Goal: Information Seeking & Learning: Learn about a topic

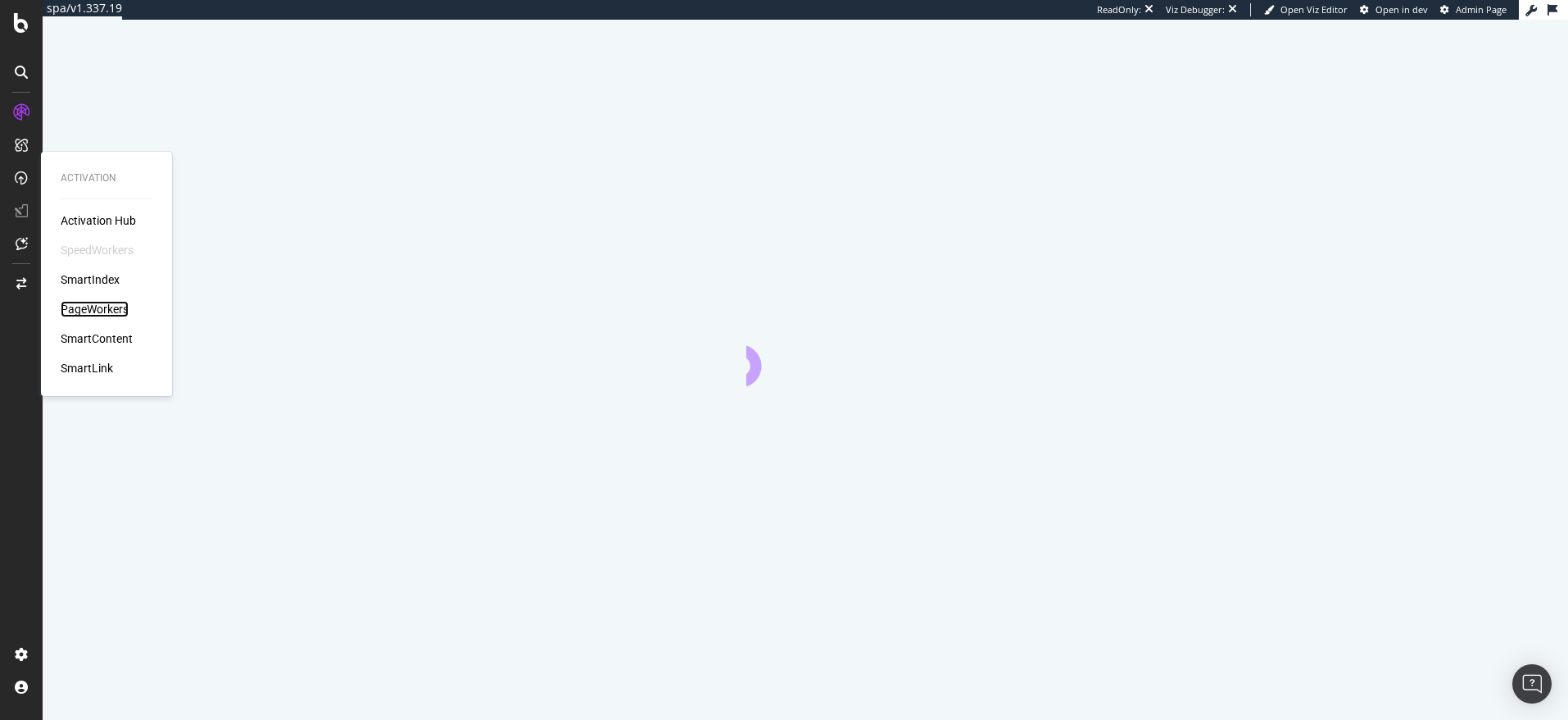
click at [82, 302] on div "PageWorkers" at bounding box center [95, 308] width 68 height 17
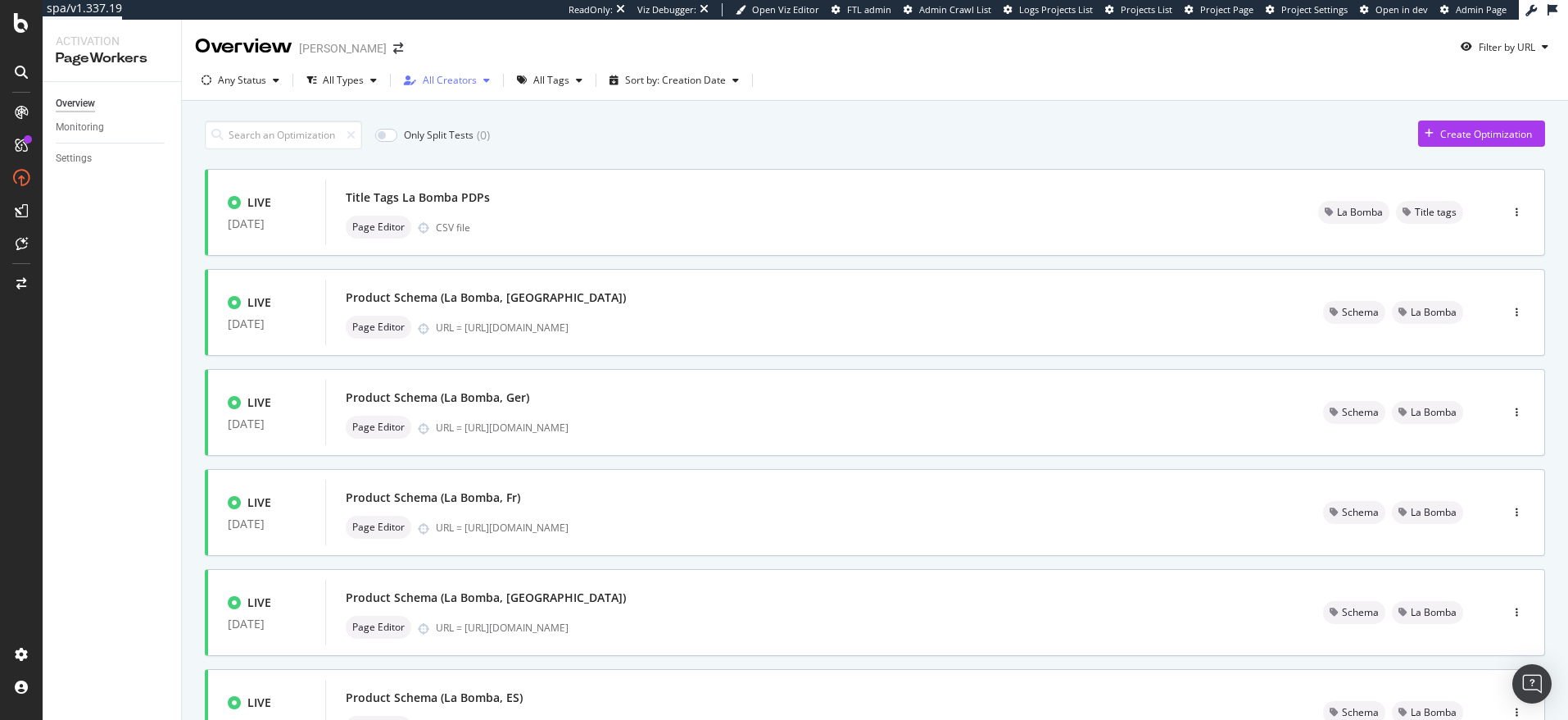
click at [457, 75] on div "All Creators" at bounding box center [450, 80] width 54 height 10
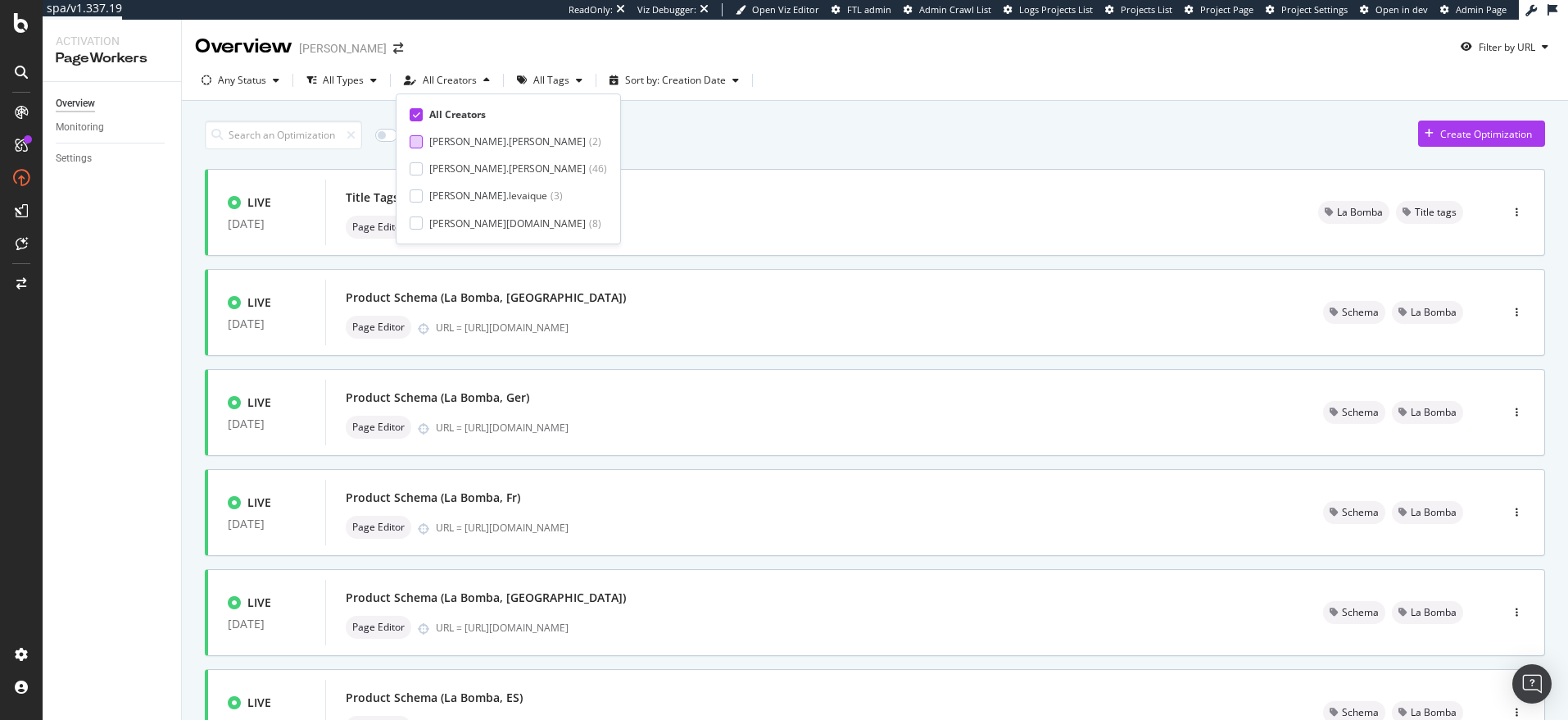
click at [425, 141] on div "[PERSON_NAME].[PERSON_NAME] ( 2 )" at bounding box center [509, 141] width 198 height 14
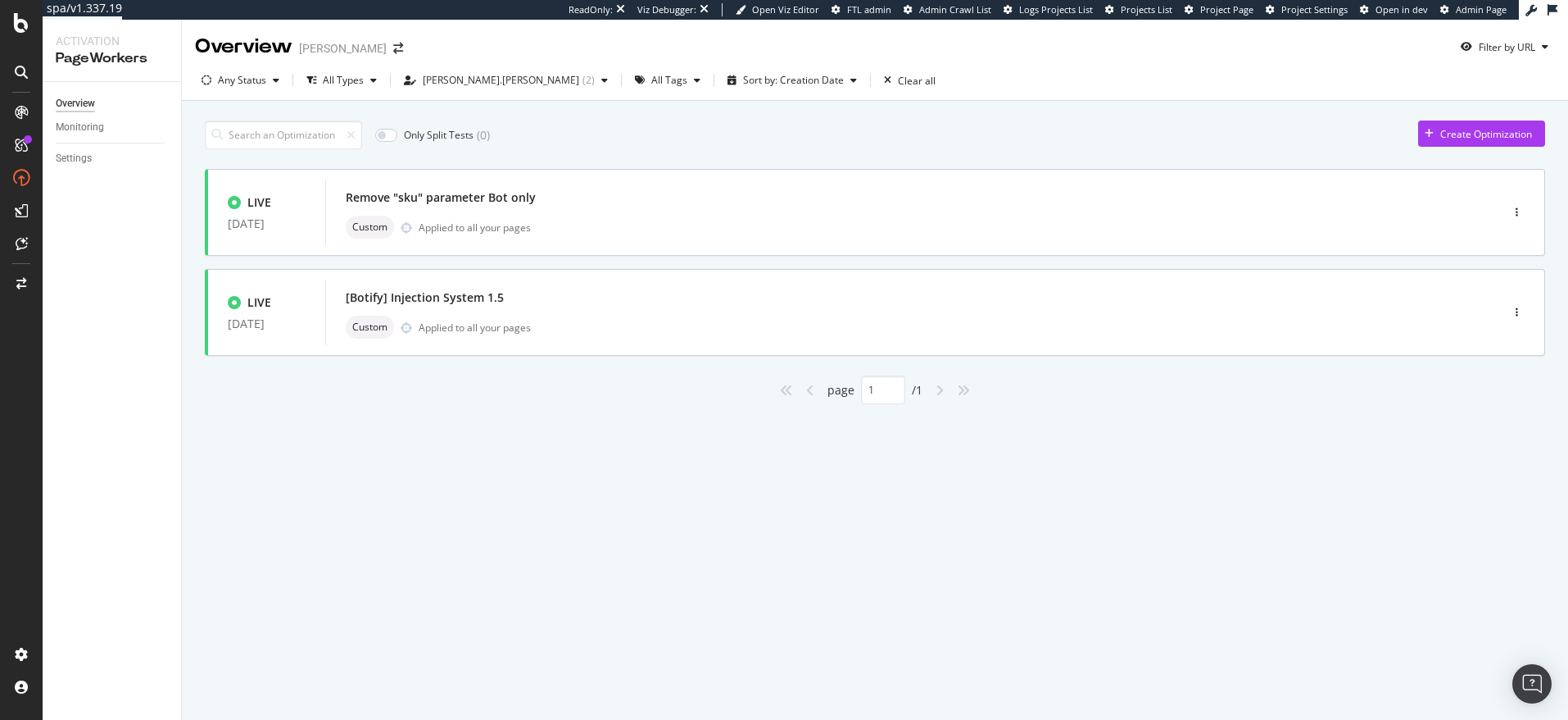
click at [694, 138] on div "Only Split Tests ( 0 ) Create Optimization" at bounding box center [875, 135] width 1340 height 29
click at [505, 201] on div "Remove "sku" parameter Bot only" at bounding box center [440, 197] width 190 height 17
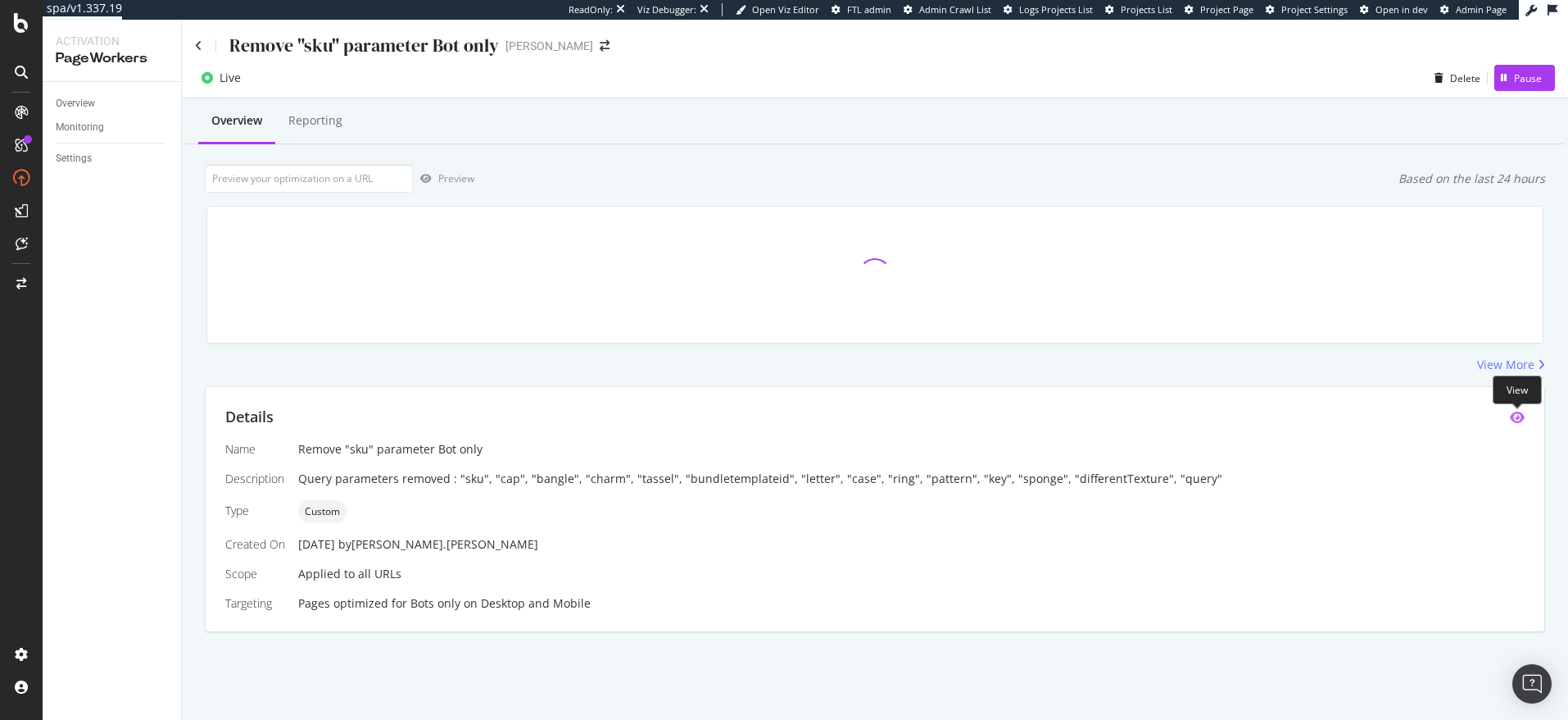
click at [1515, 418] on icon "eye" at bounding box center [1517, 417] width 15 height 13
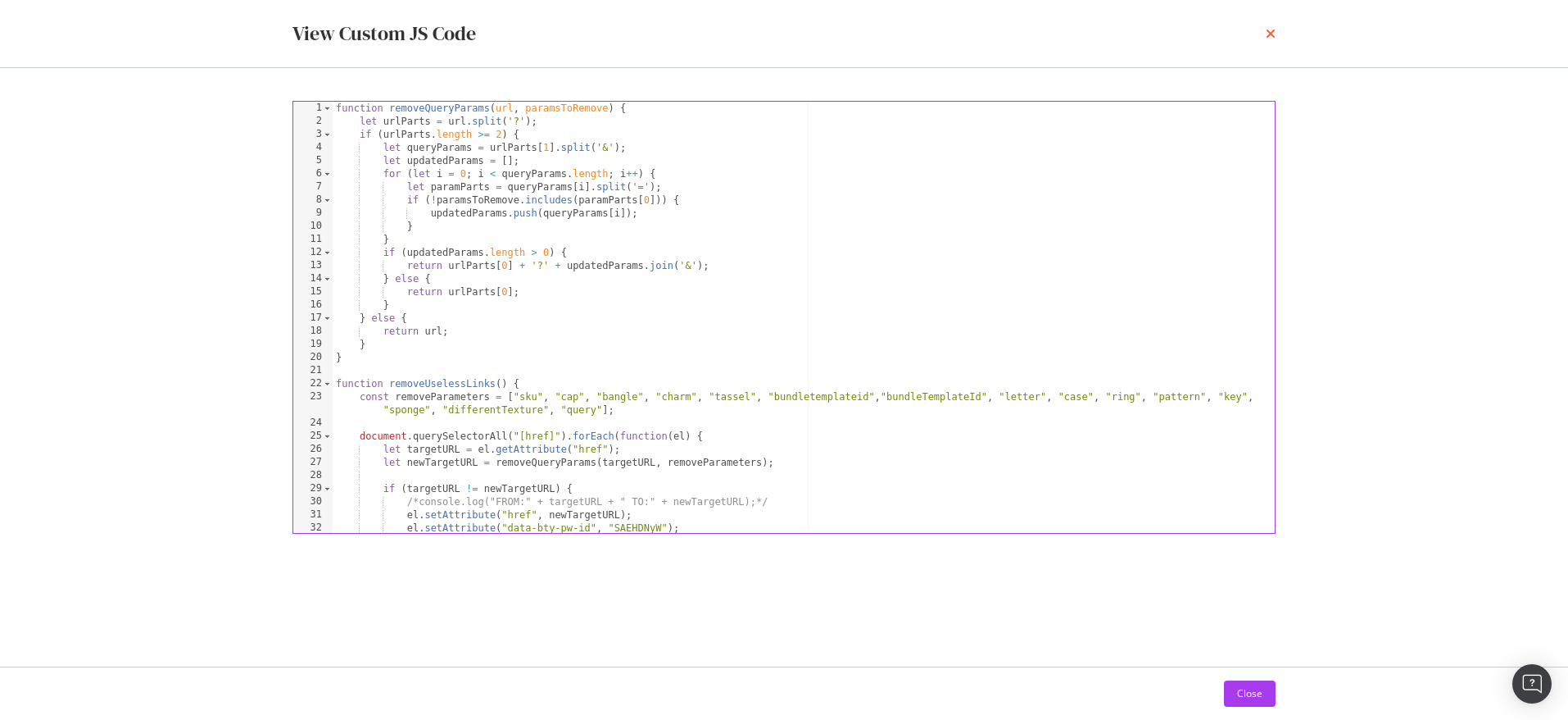
click at [1270, 36] on icon "times" at bounding box center [1270, 33] width 10 height 13
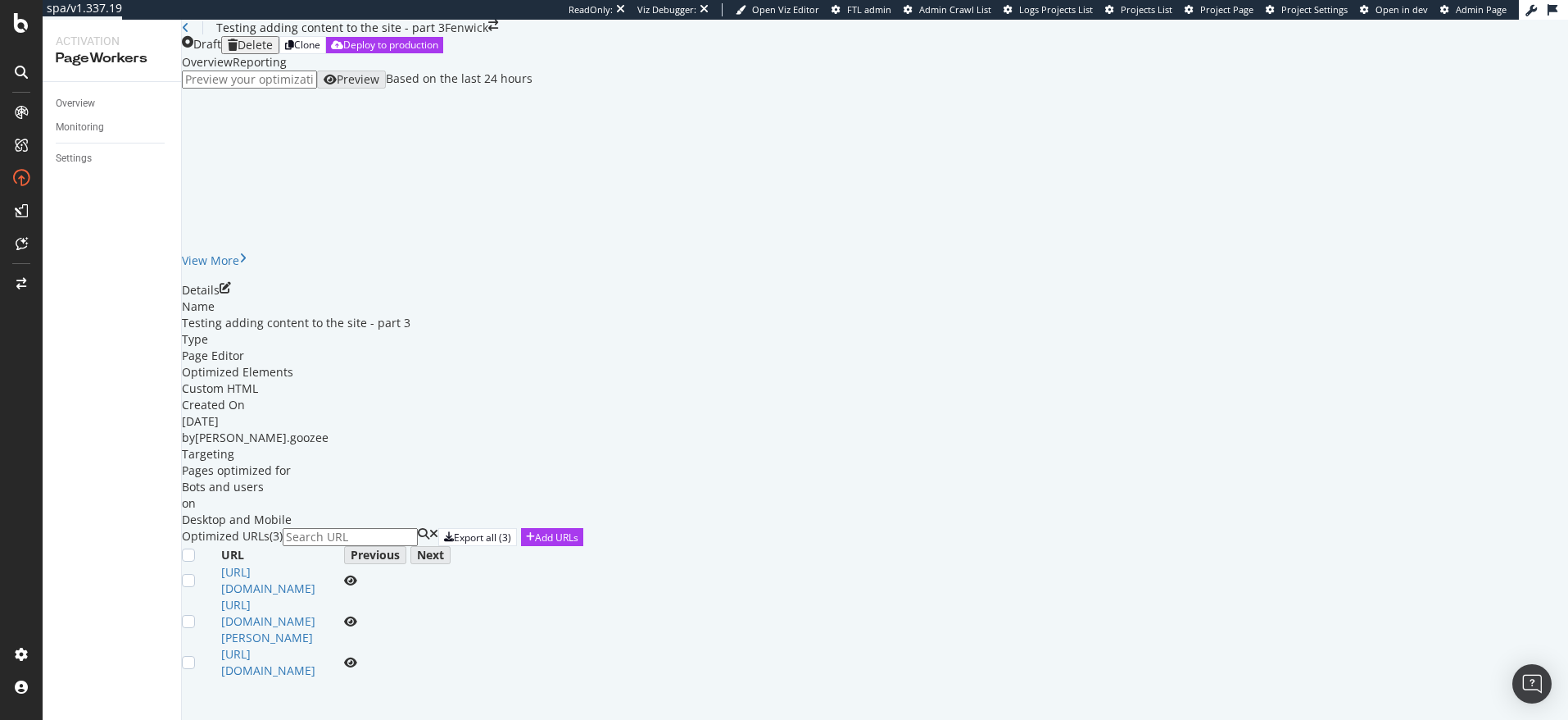
scroll to position [184, 0]
click at [357, 575] on icon "eye" at bounding box center [350, 580] width 13 height 11
click at [231, 282] on icon "pen-to-square" at bounding box center [225, 287] width 11 height 11
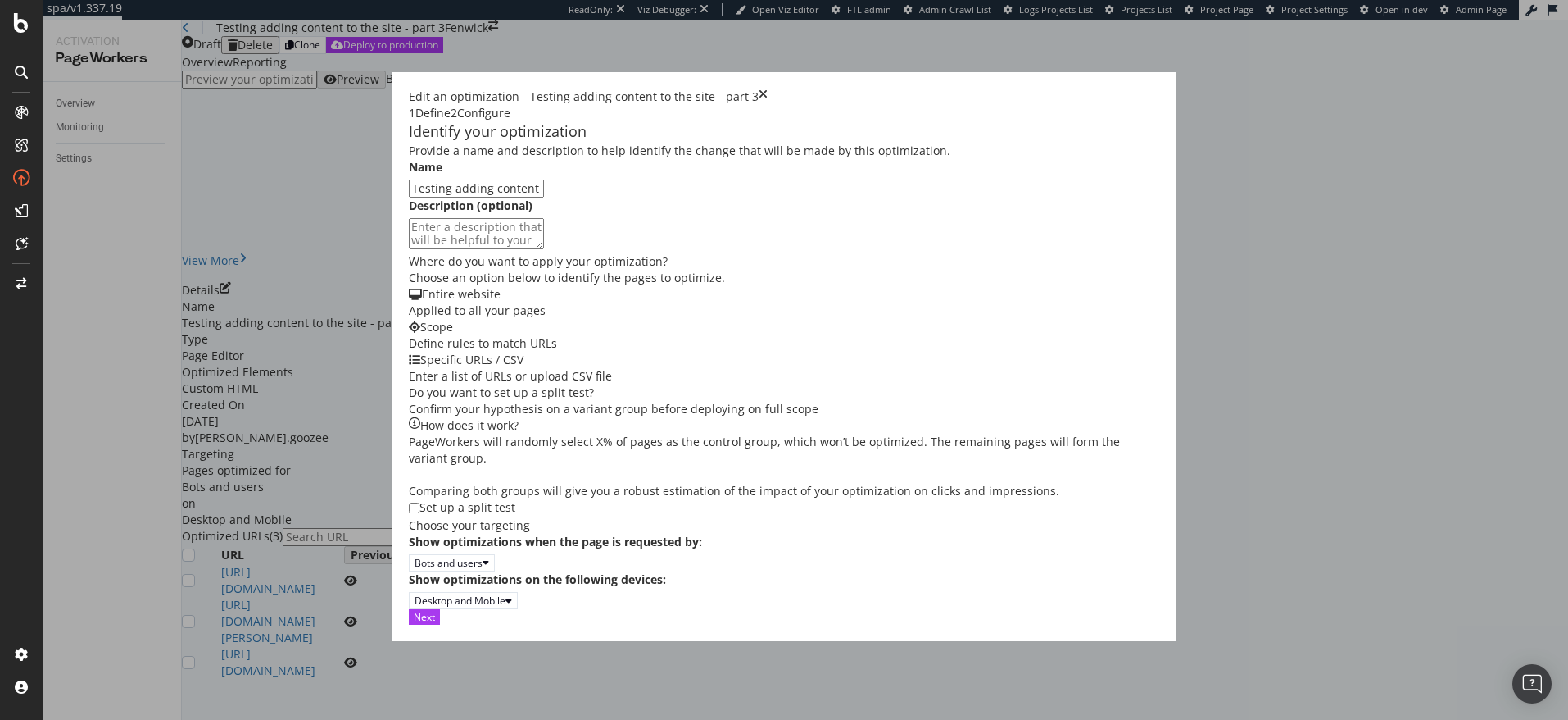
scroll to position [266, 0]
click at [435, 624] on div "Next" at bounding box center [425, 617] width 21 height 14
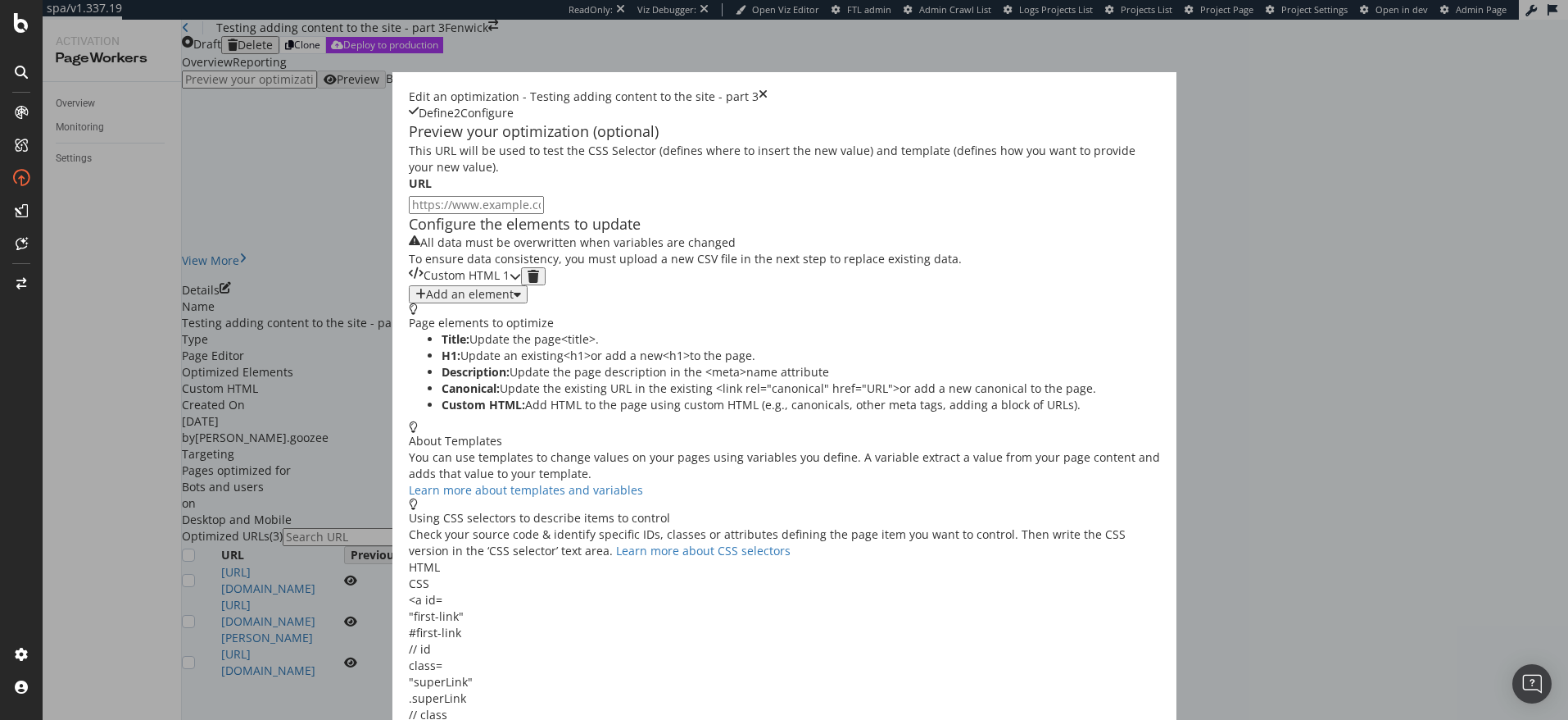
scroll to position [0, 0]
click at [521, 286] on div "Custom HTML 1" at bounding box center [465, 276] width 112 height 18
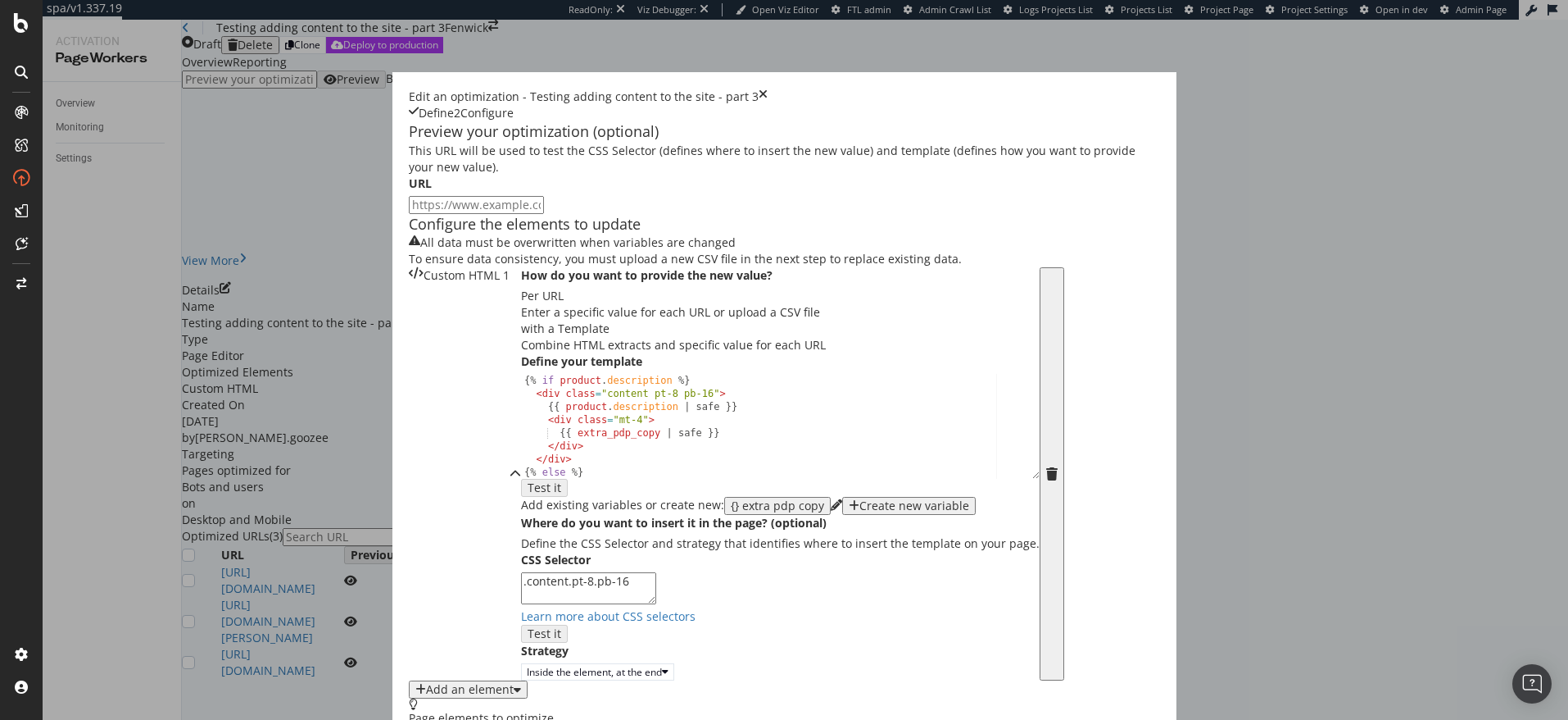
scroll to position [88, 0]
click at [1160, 88] on div "Edit an optimization - Testing adding content to the site - part 3" at bounding box center [784, 96] width 751 height 17
click at [768, 88] on icon "times" at bounding box center [763, 96] width 9 height 17
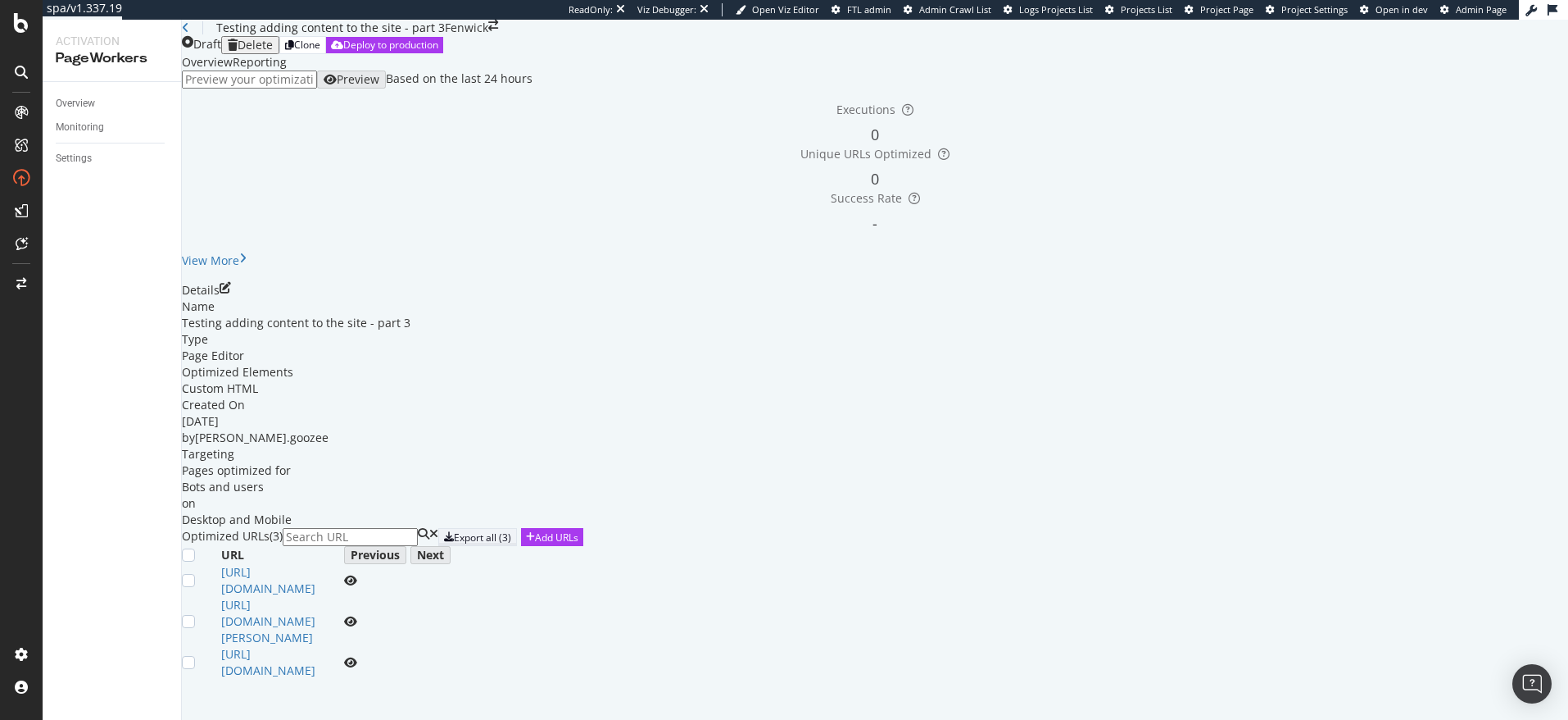
click at [511, 530] on div "Export all (3)" at bounding box center [482, 537] width 58 height 14
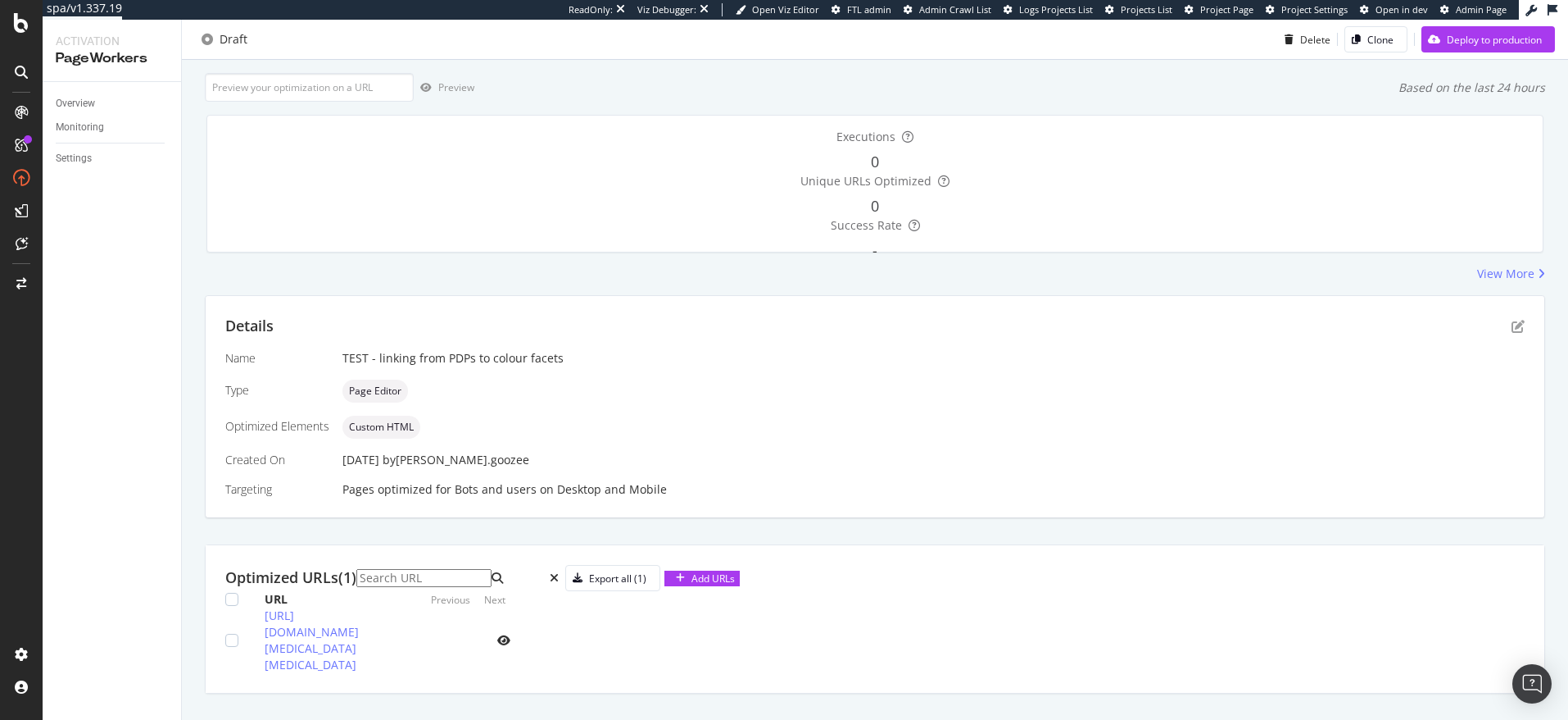
scroll to position [126, 0]
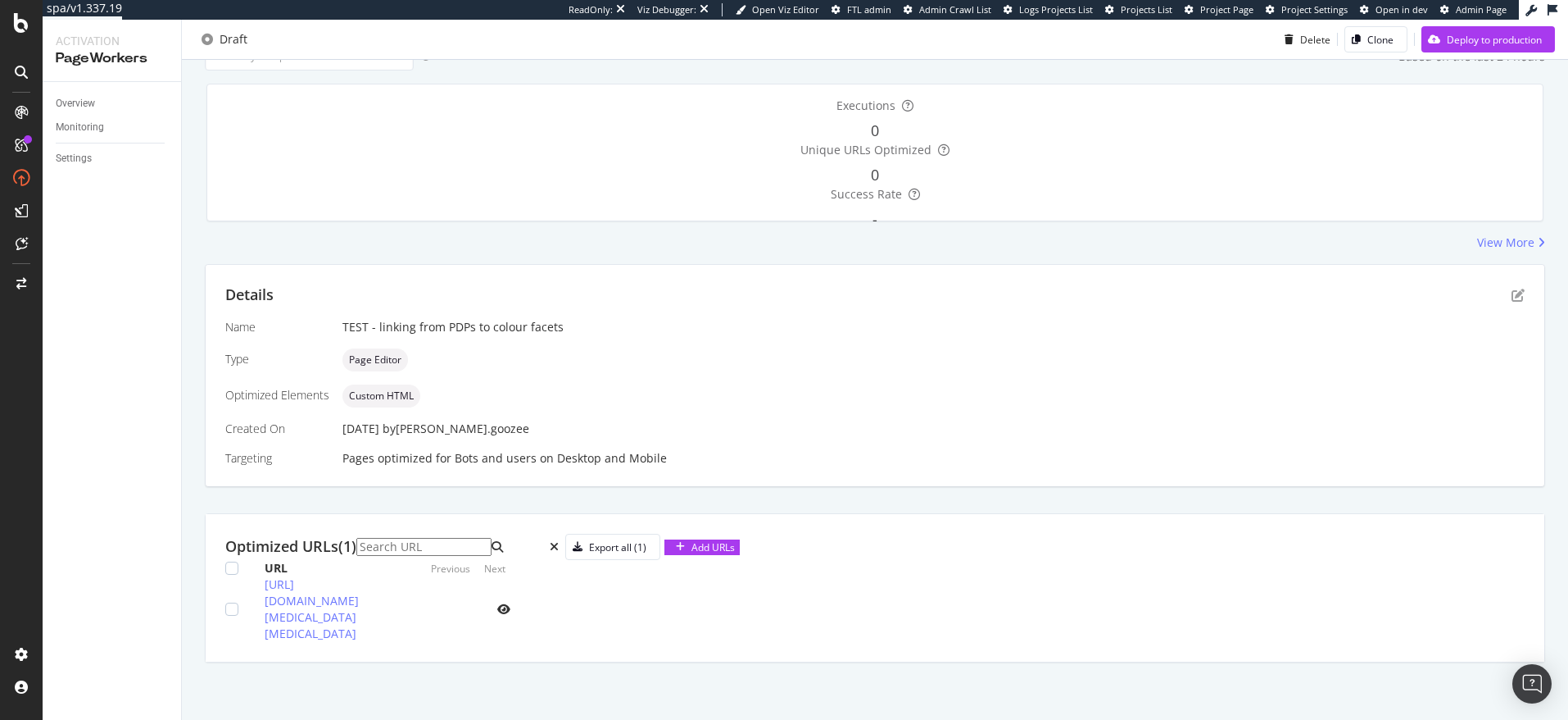
click at [510, 615] on icon "eye" at bounding box center [503, 609] width 13 height 11
click at [646, 544] on div "Export all (1)" at bounding box center [618, 547] width 58 height 14
click at [510, 615] on icon "eye" at bounding box center [503, 609] width 13 height 11
drag, startPoint x: 951, startPoint y: 624, endPoint x: 366, endPoint y: 623, distance: 585.0
click at [366, 623] on div "https://www.selfridges.com/GB/en/product/odd-muse-the-ultimate-muse-cap-sleeves…" at bounding box center [326, 609] width 123 height 66
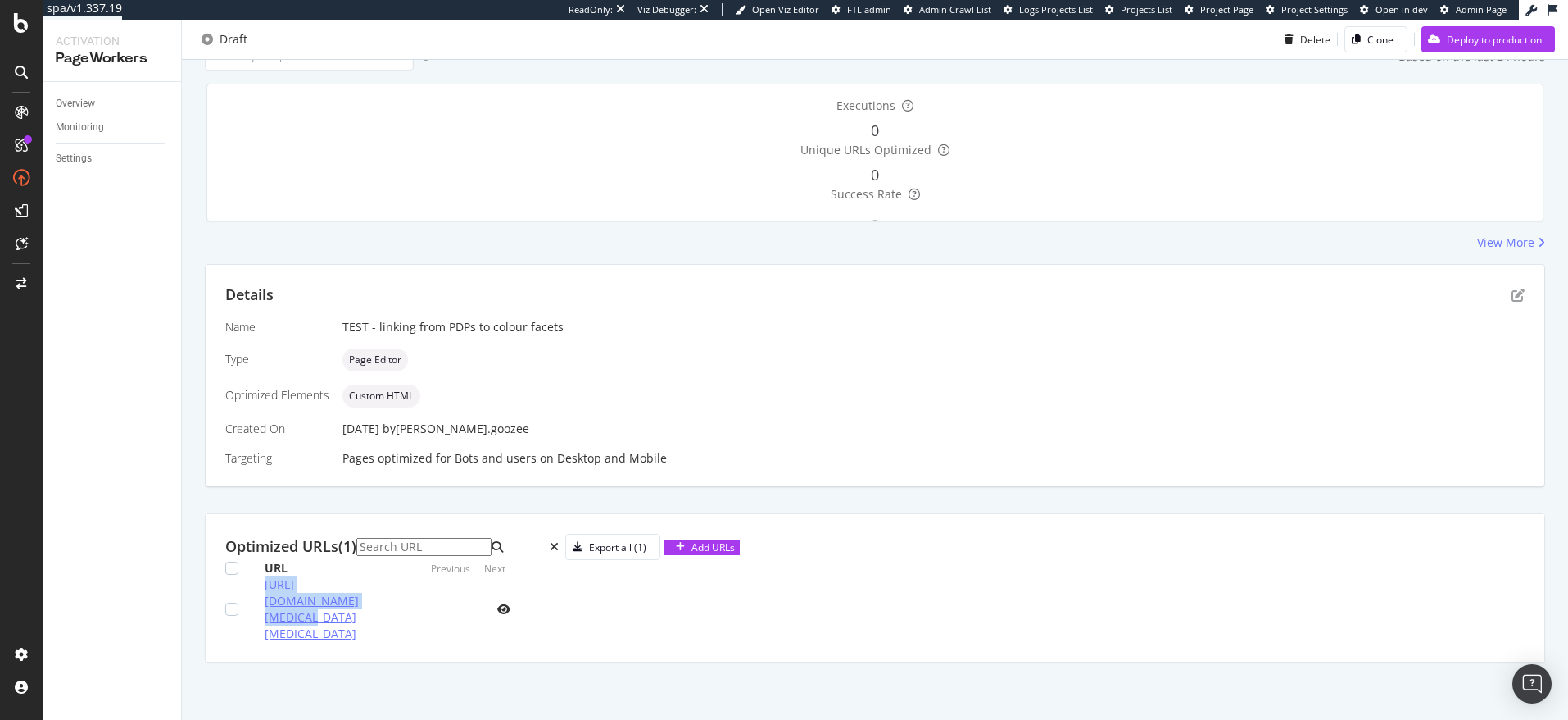
copy link "https://www.selfridges.com"
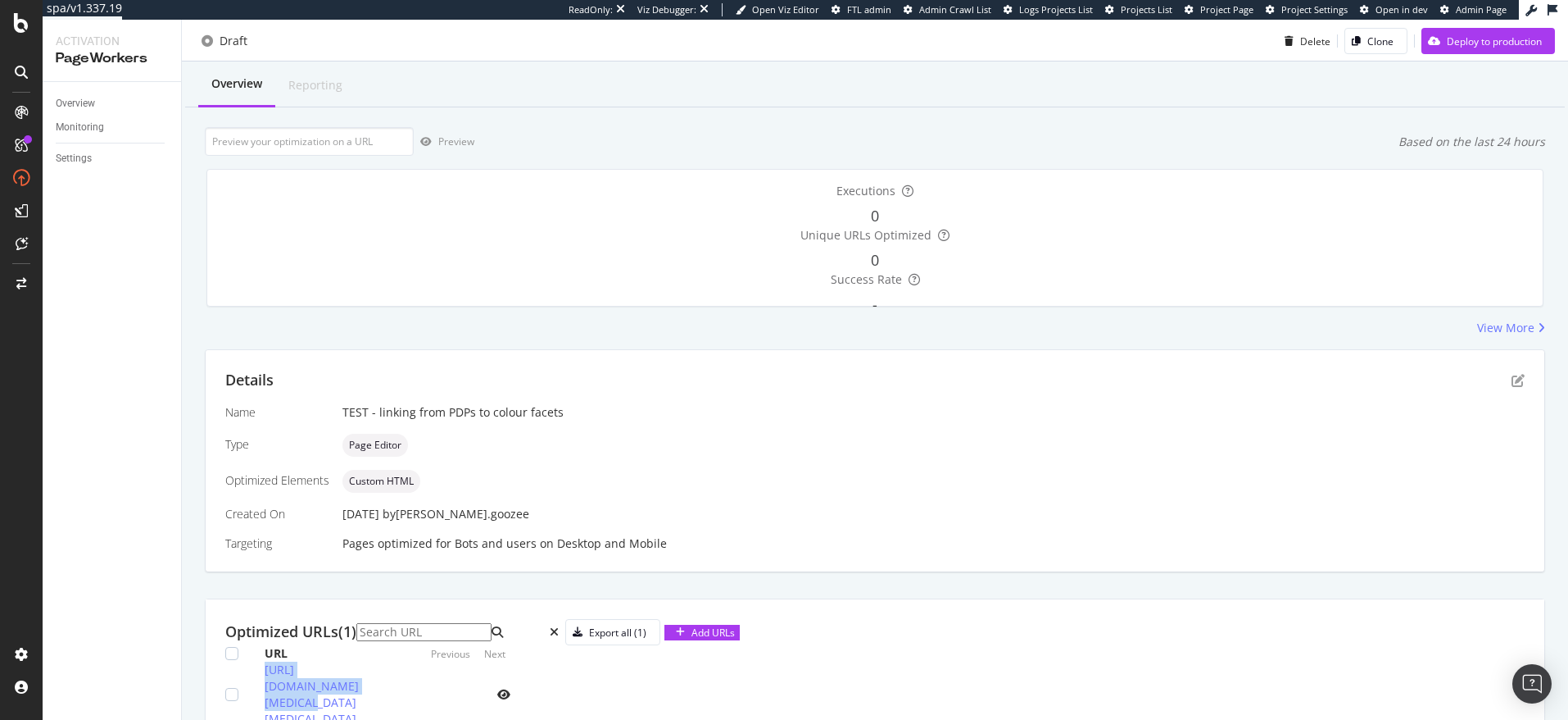
scroll to position [0, 0]
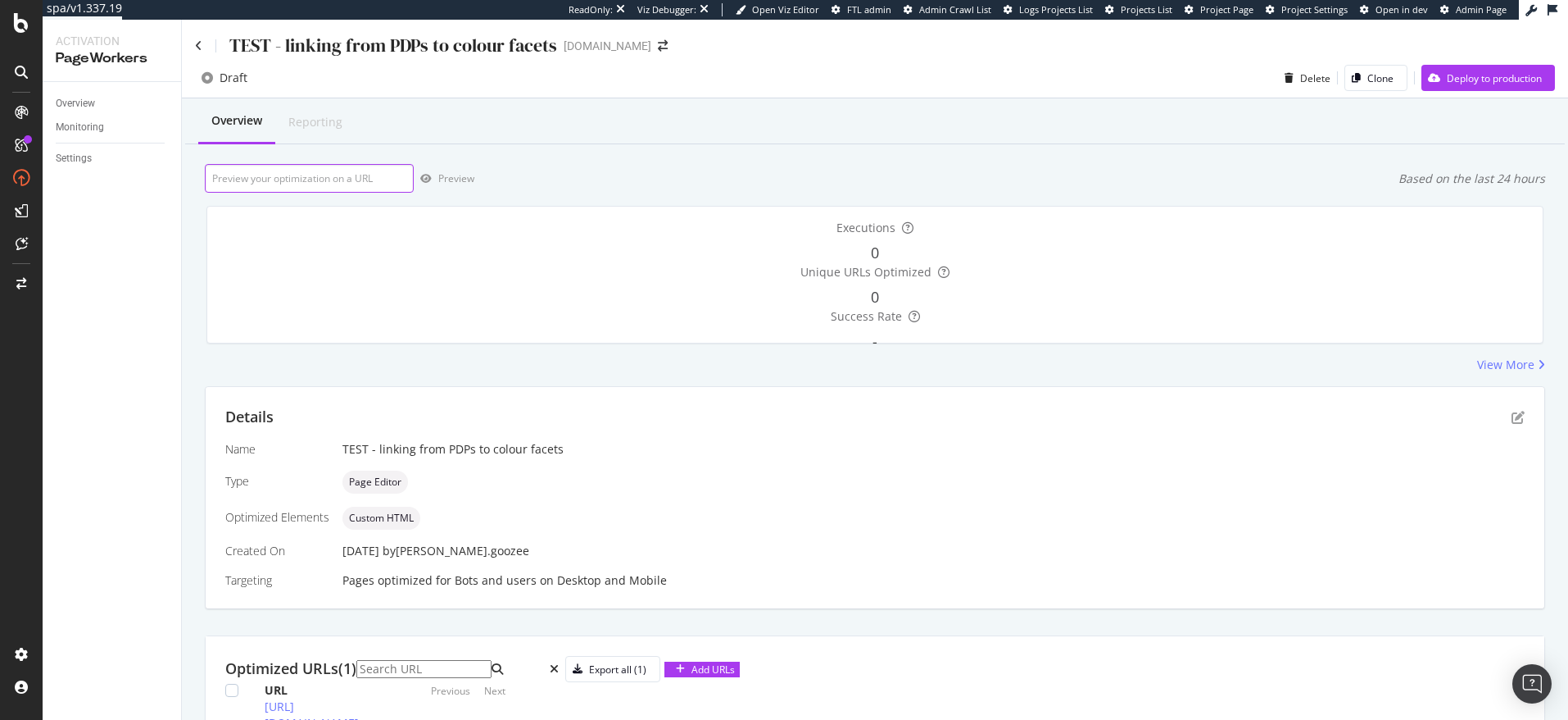
click at [284, 179] on input "url" at bounding box center [309, 178] width 209 height 29
paste input "https://www.selfridges.com"
click at [446, 177] on div "Preview" at bounding box center [461, 179] width 43 height 13
click at [334, 171] on input "https://www.selfridges.com" at bounding box center [309, 178] width 209 height 29
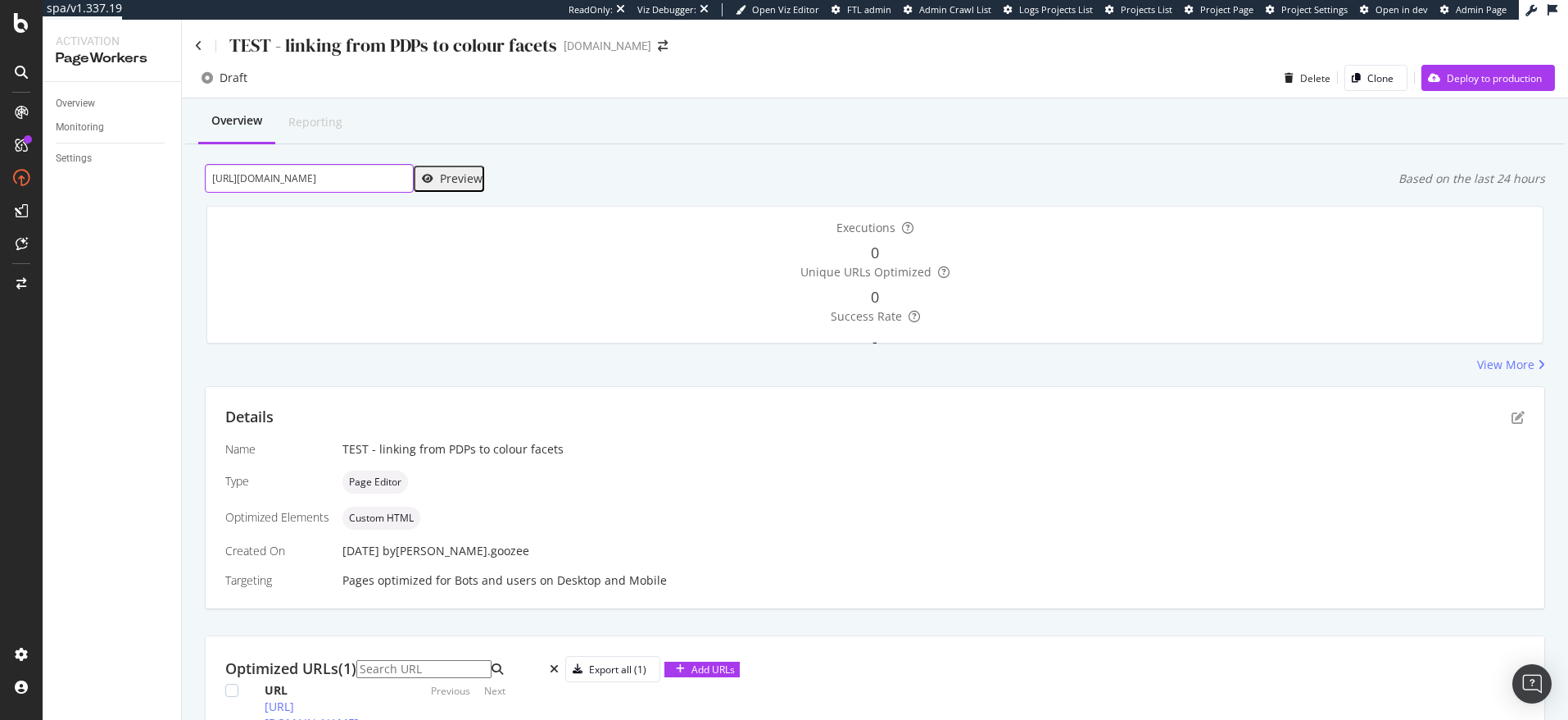
click at [334, 171] on input "https://www.selfridges.com" at bounding box center [309, 178] width 209 height 29
paste input "/GB/en/product/odd-muse-the-ultimate-muse-cap-sleeves-stretch-woven-mini-dress_…"
click at [440, 173] on div "Preview" at bounding box center [461, 179] width 43 height 13
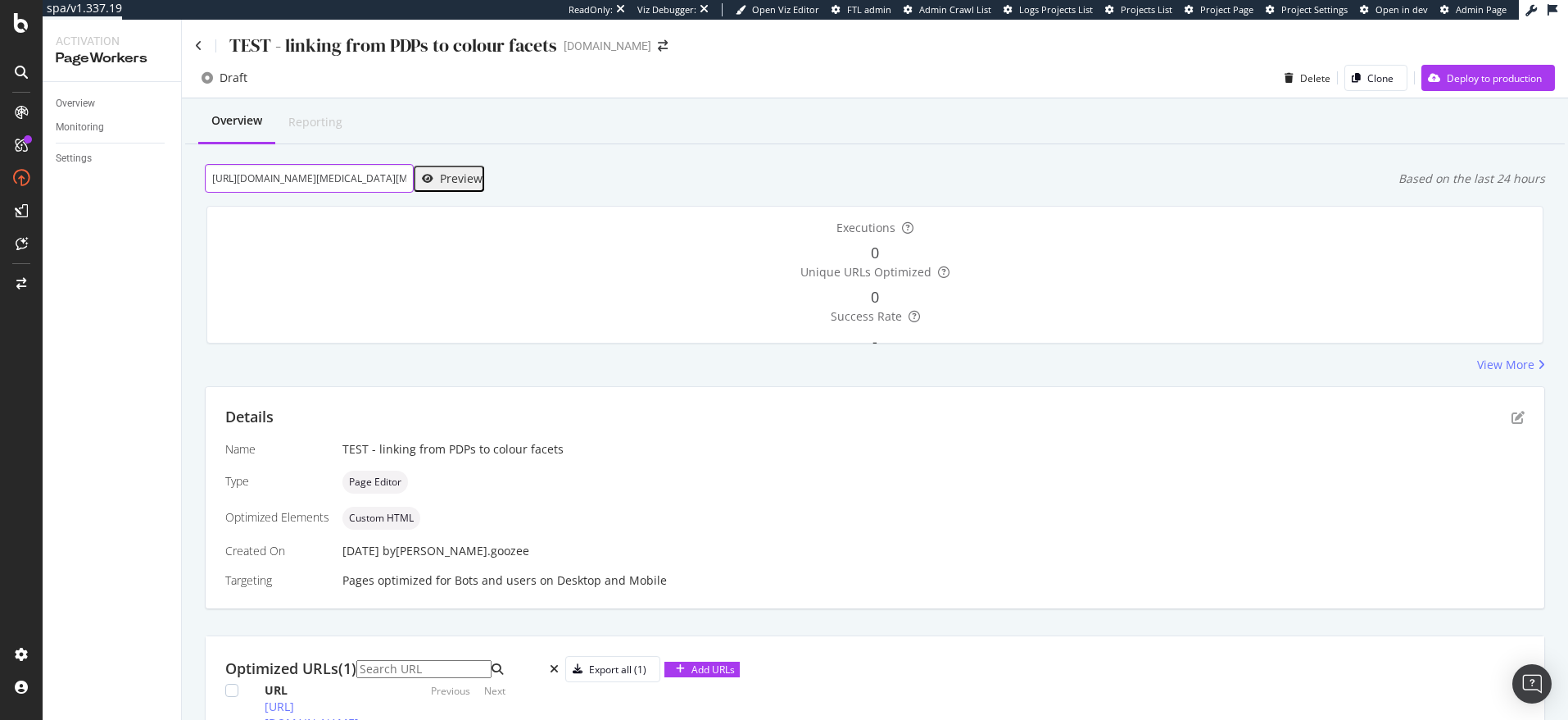
click at [312, 173] on input "https://www.selfridges.com/GB/en/product/odd-muse-the-ultimate-muse-cap-sleeves…" at bounding box center [309, 178] width 209 height 29
paste input "#colour=BLACK"
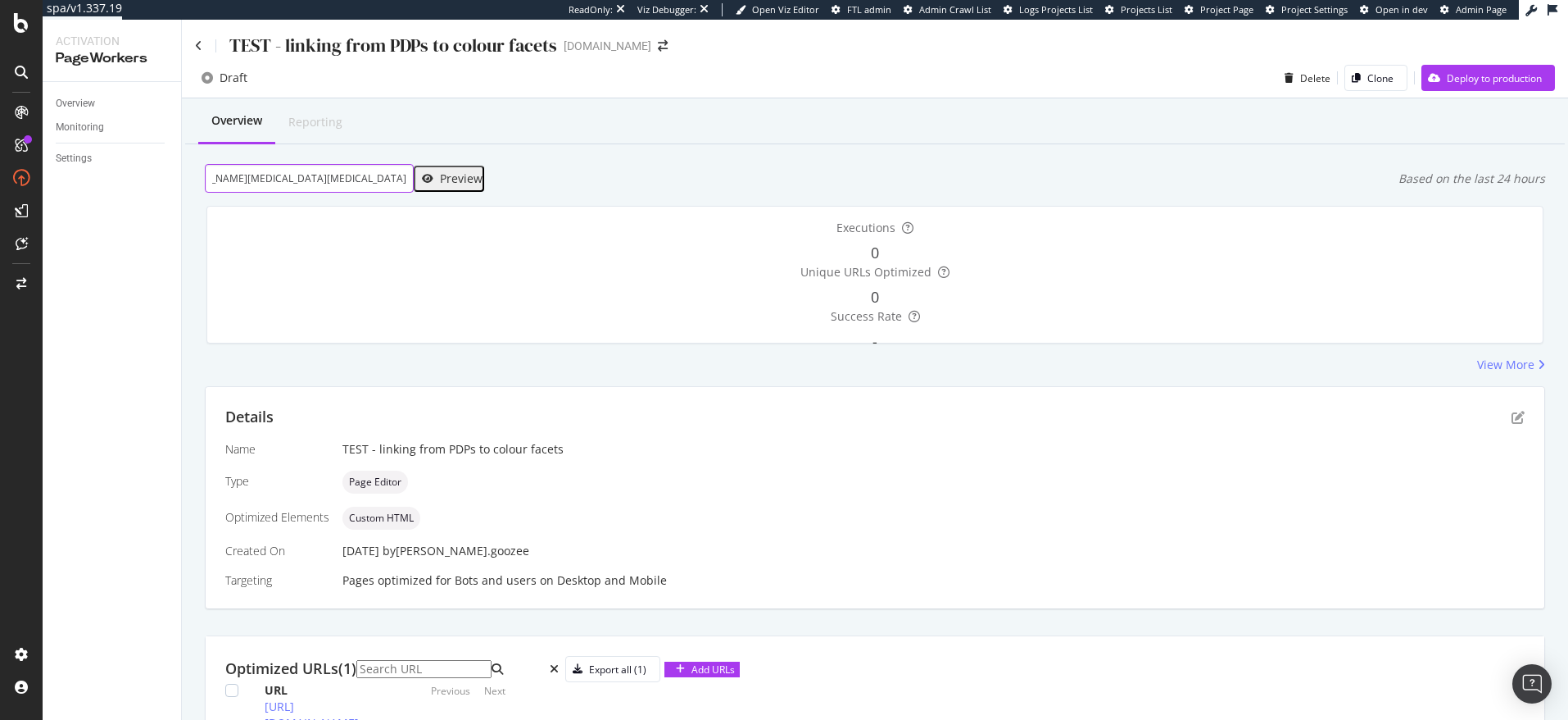
type input "https://www.selfridges.com/GB/en/product/odd-muse-the-ultimate-muse-cap-sleeves…"
click at [464, 186] on div "Preview" at bounding box center [448, 179] width 67 height 21
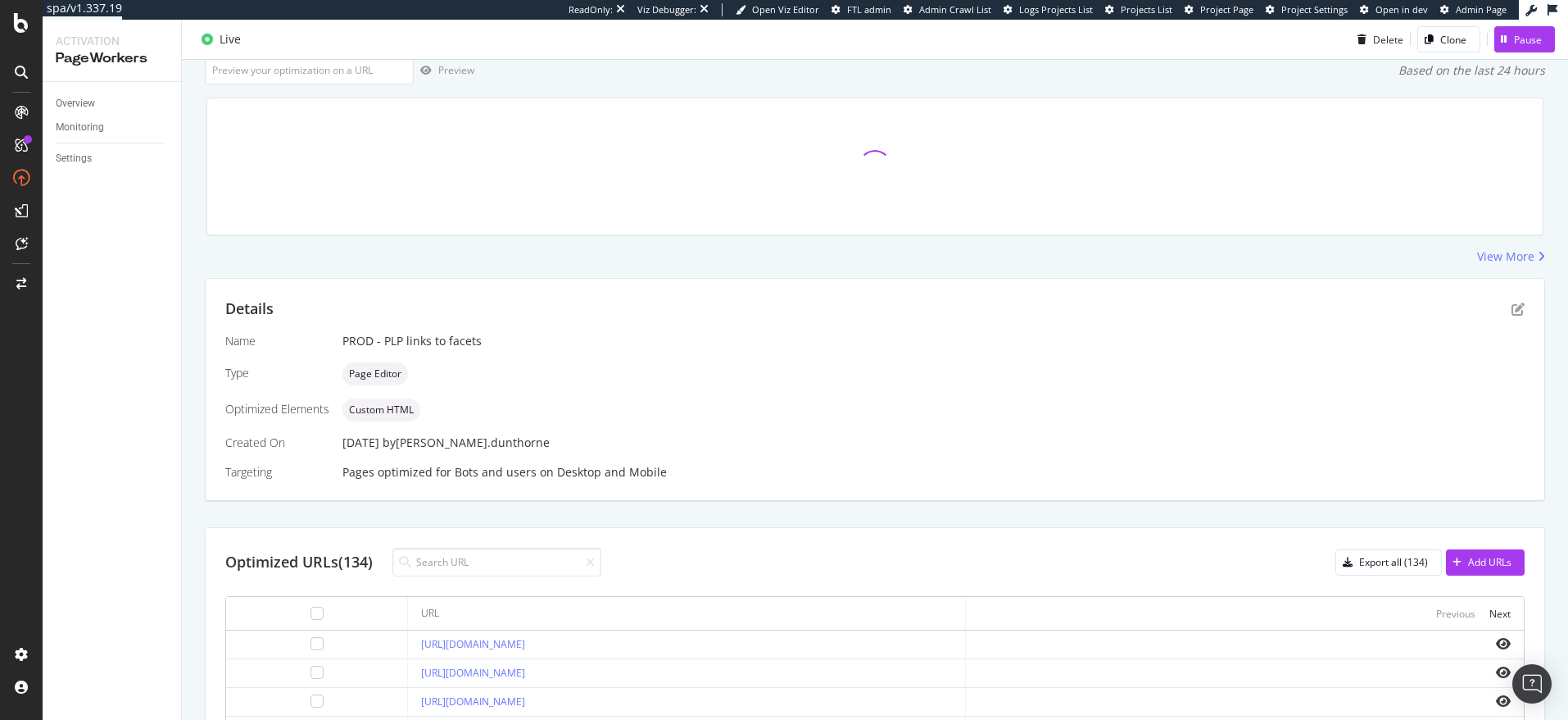
scroll to position [276, 0]
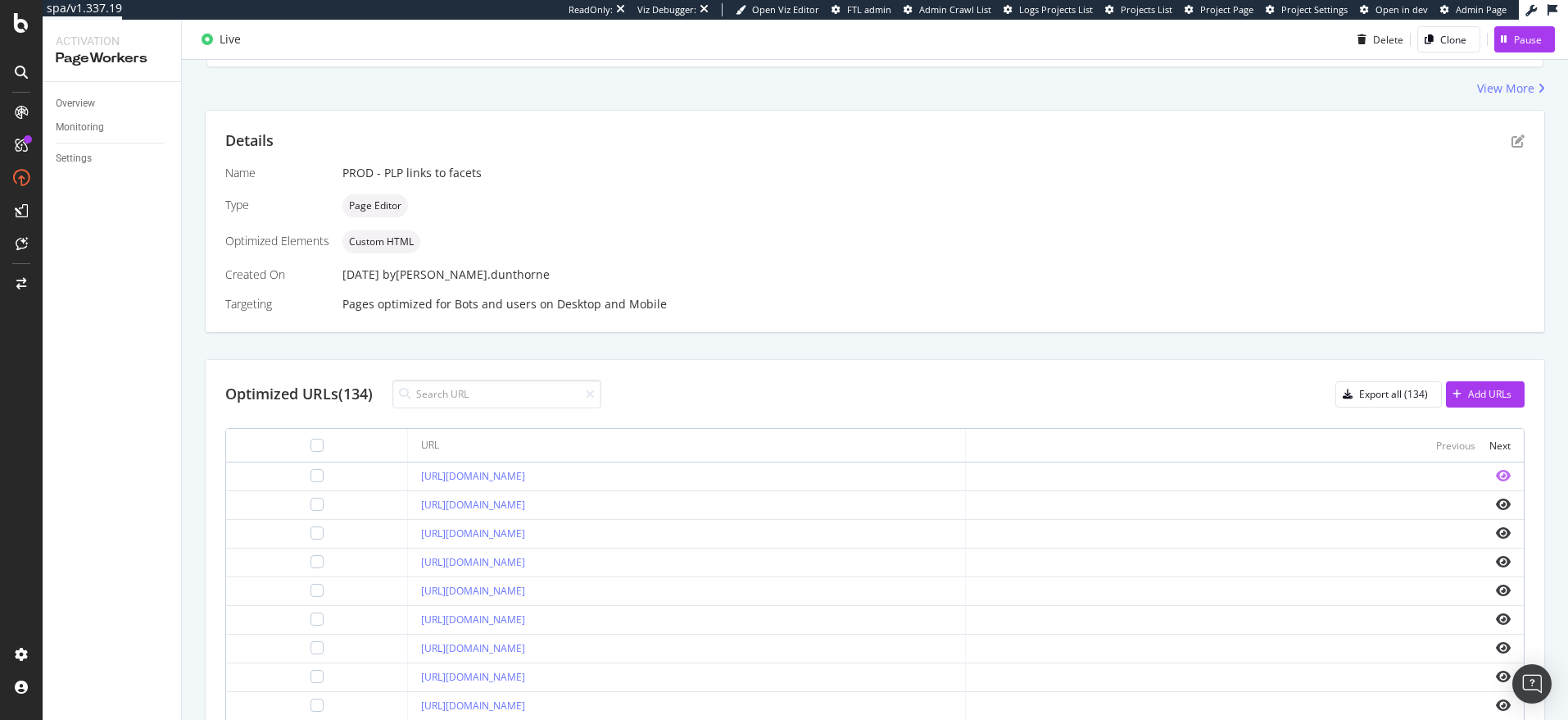
click at [1506, 475] on icon "eye" at bounding box center [1503, 475] width 15 height 13
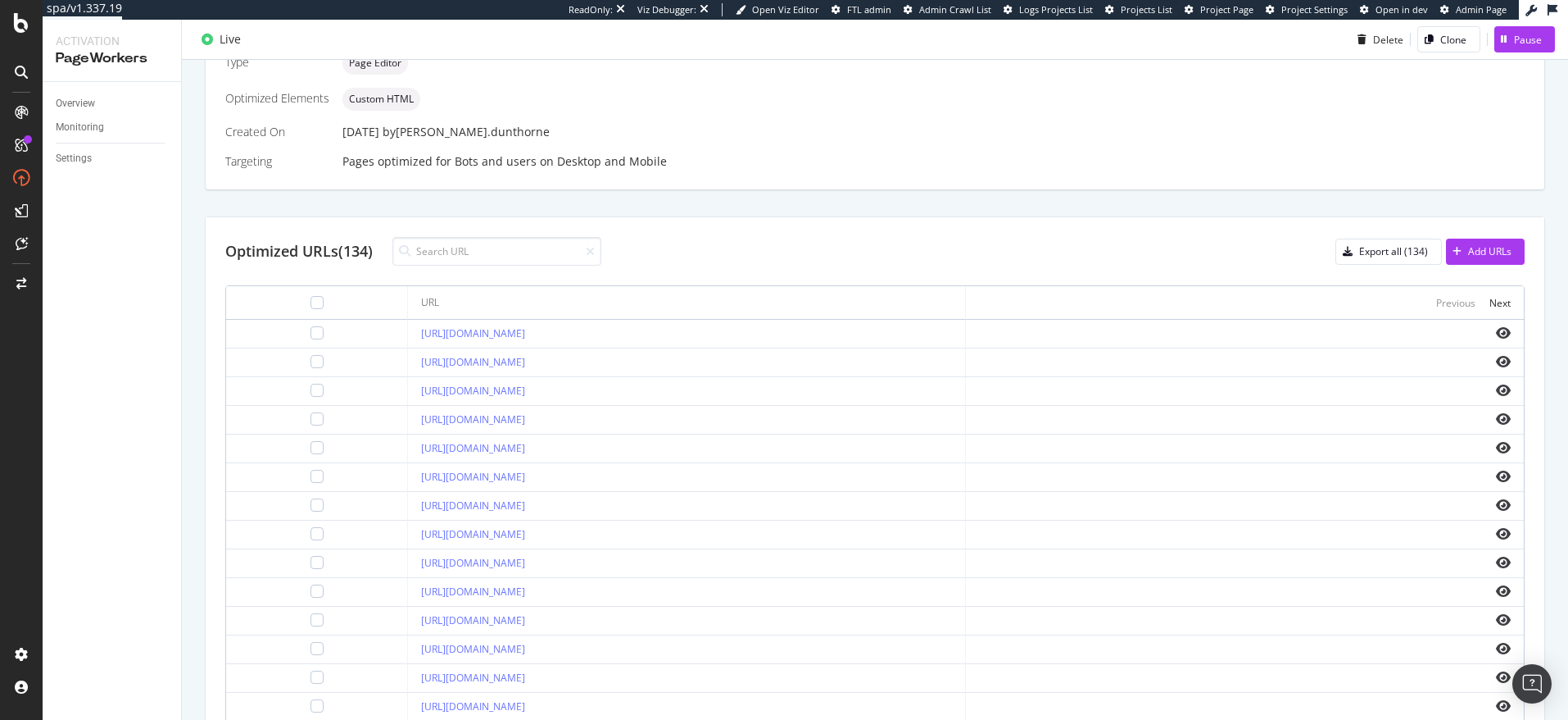
scroll to position [441, 0]
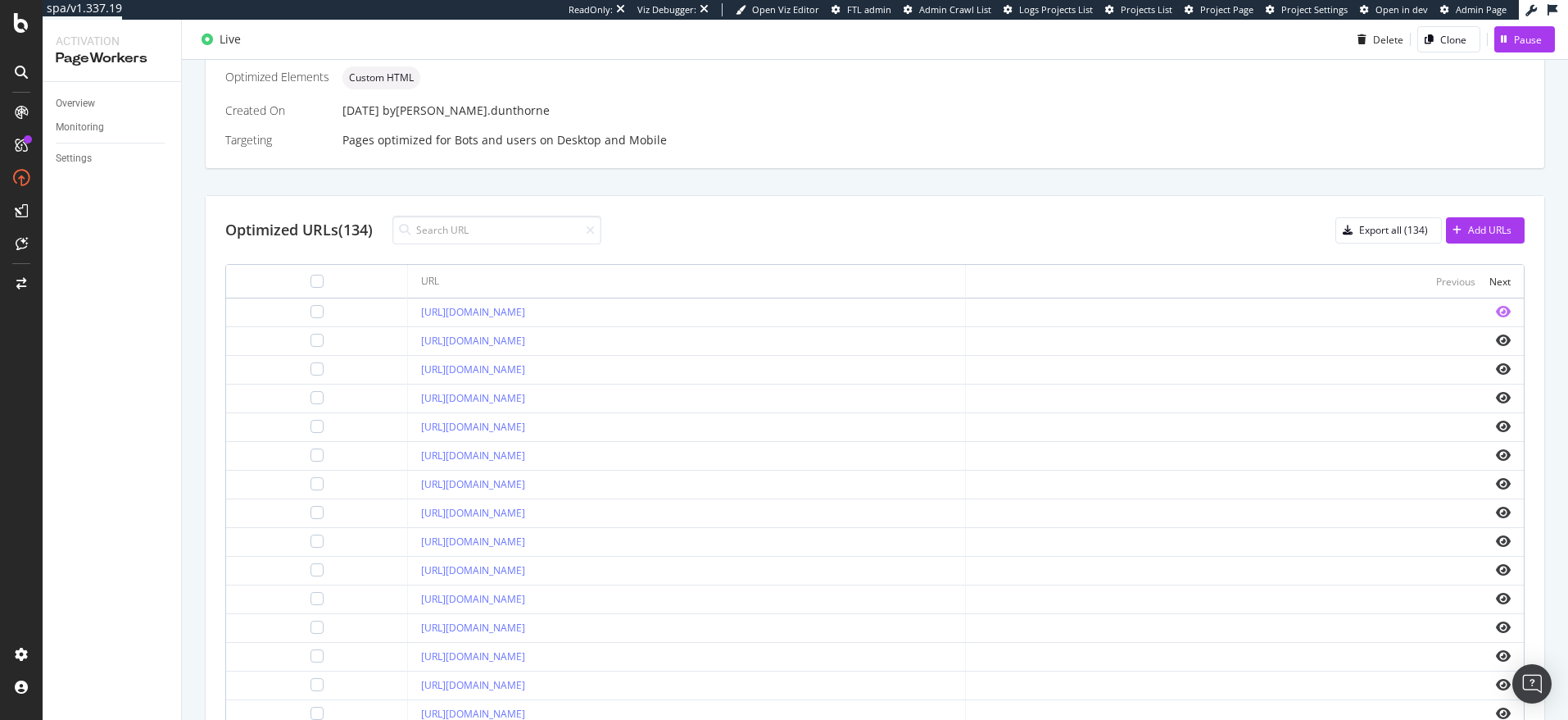
click at [1503, 313] on icon "eye" at bounding box center [1503, 311] width 15 height 13
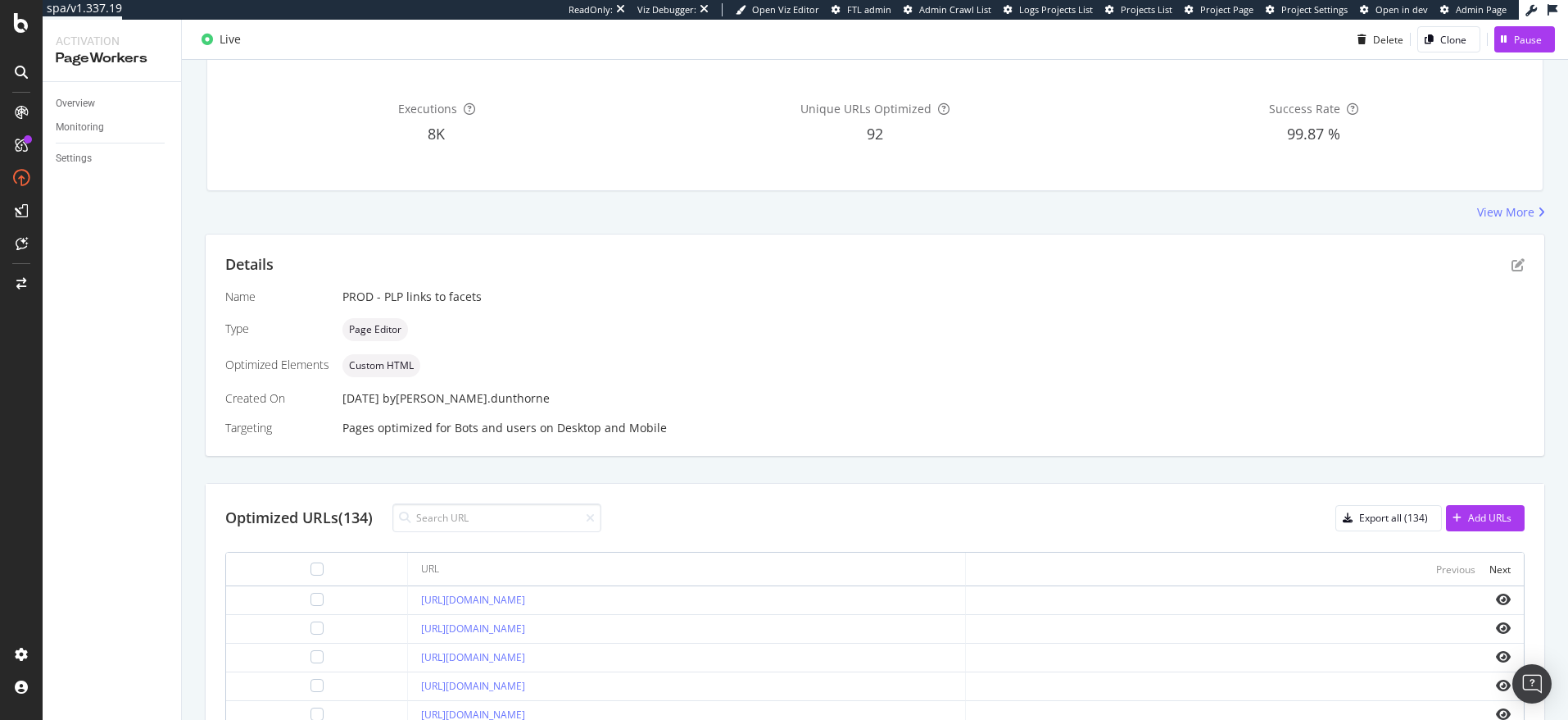
scroll to position [0, 0]
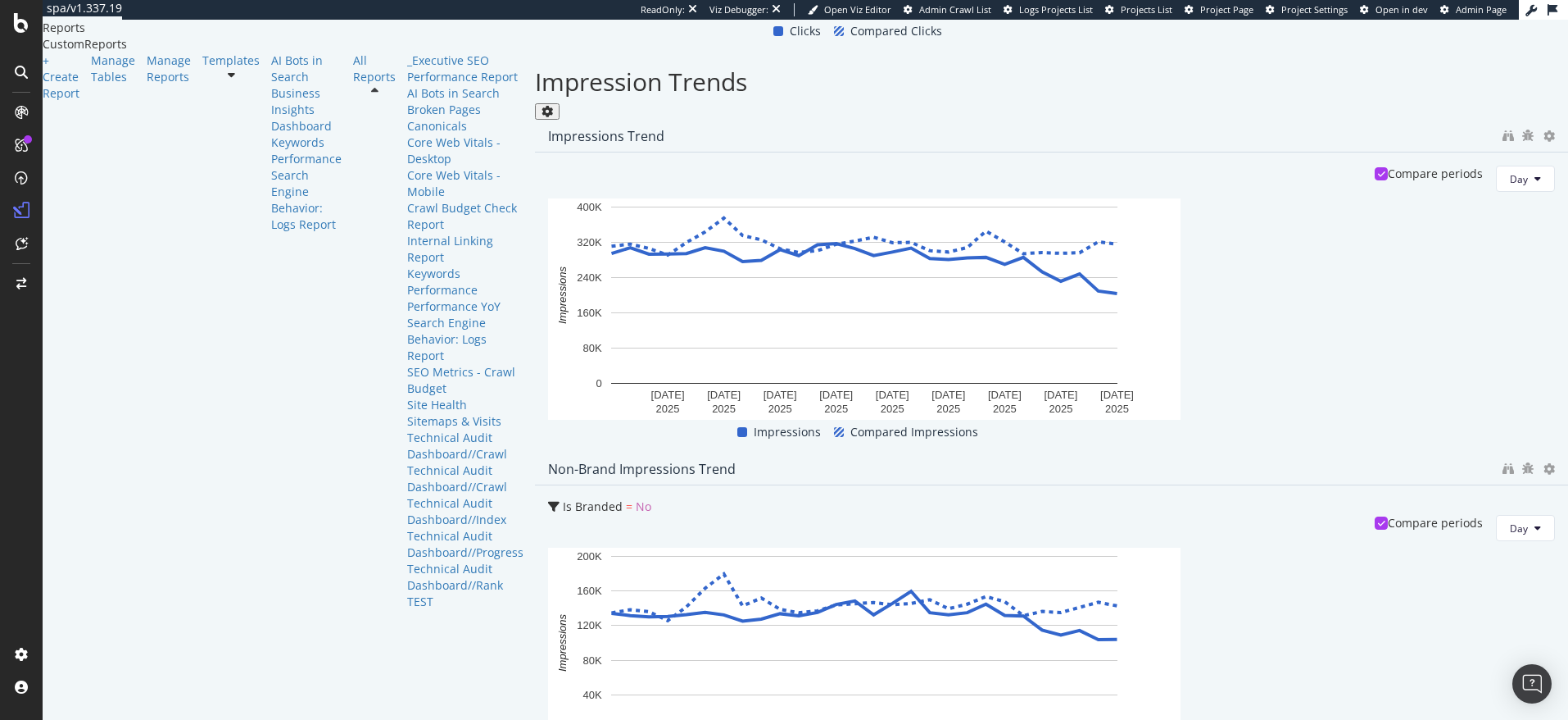
scroll to position [1588, 0]
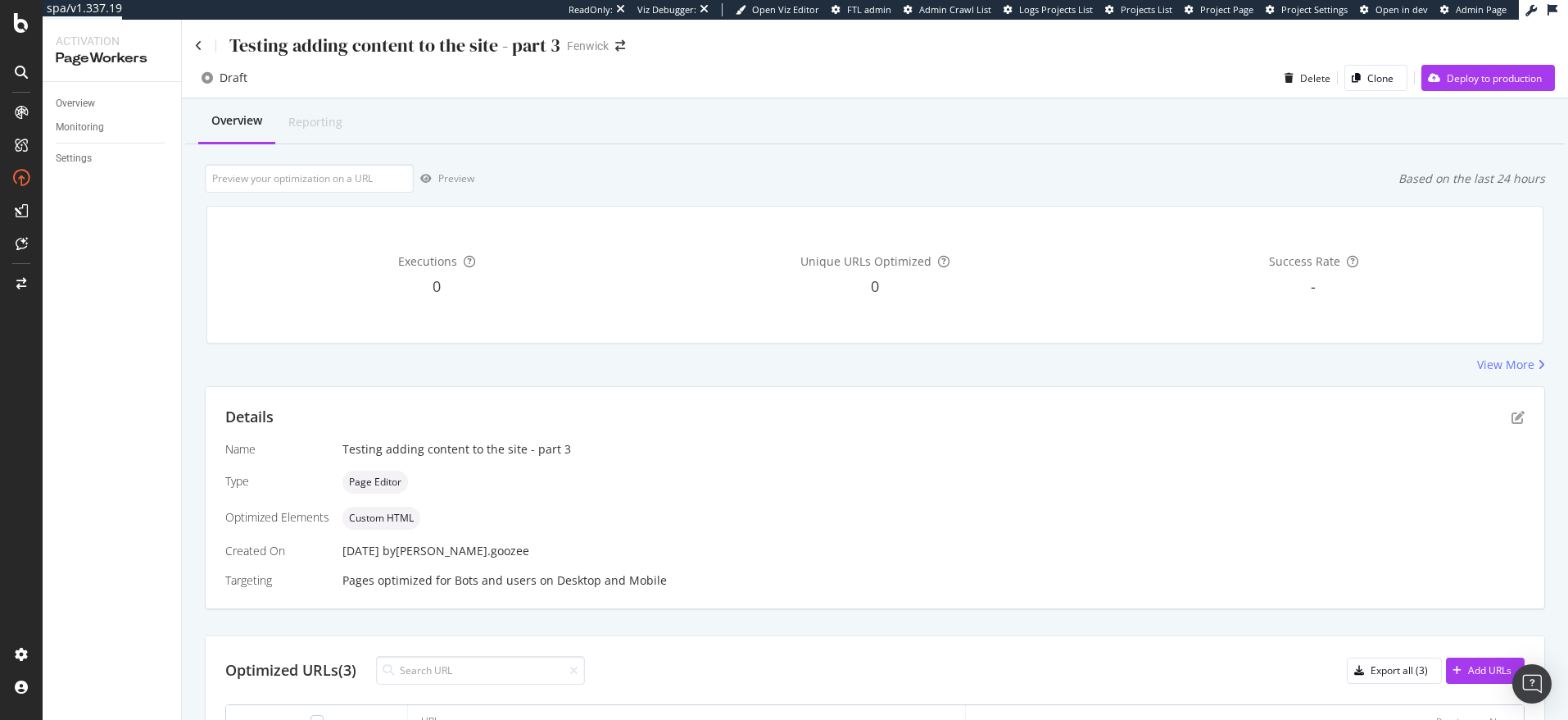
scroll to position [184, 0]
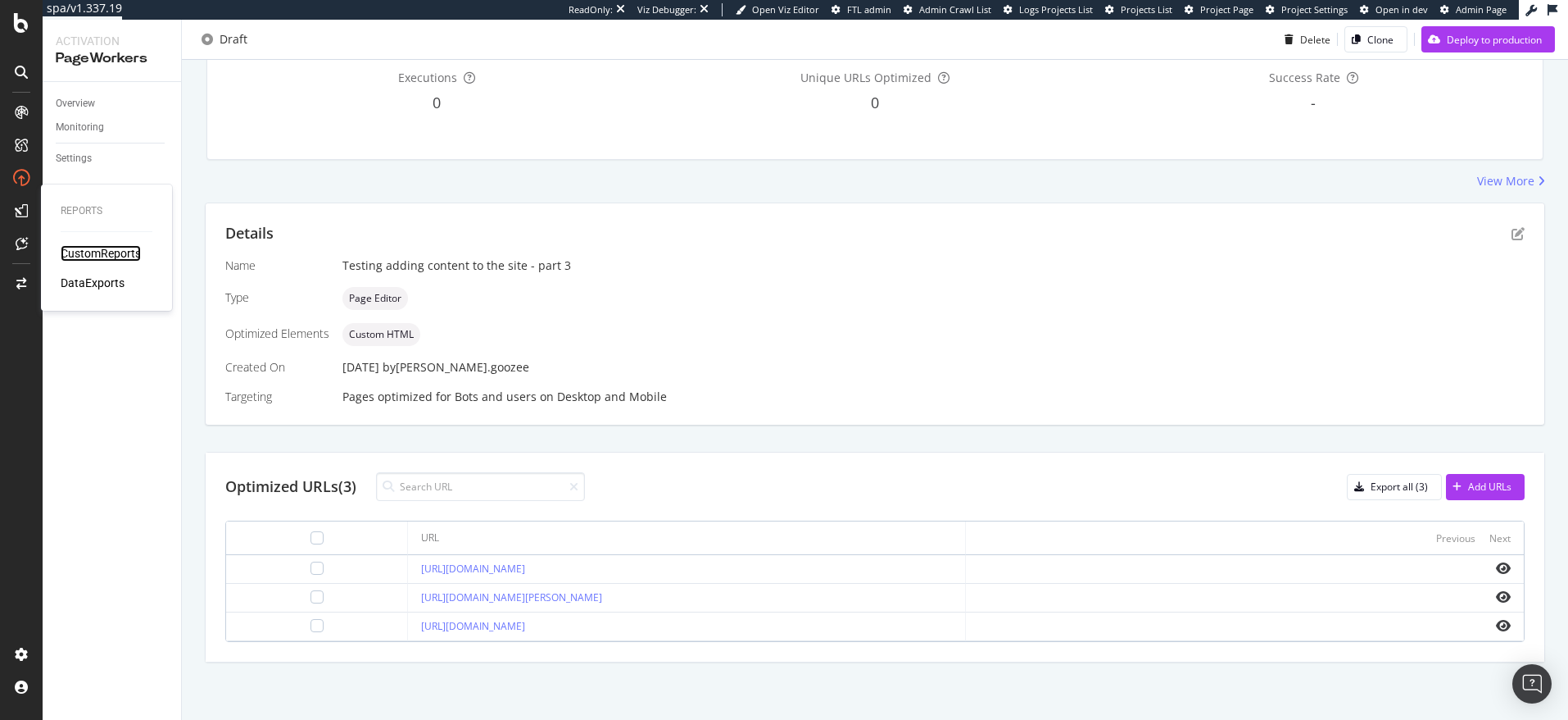
click at [78, 255] on div "CustomReports" at bounding box center [101, 253] width 81 height 17
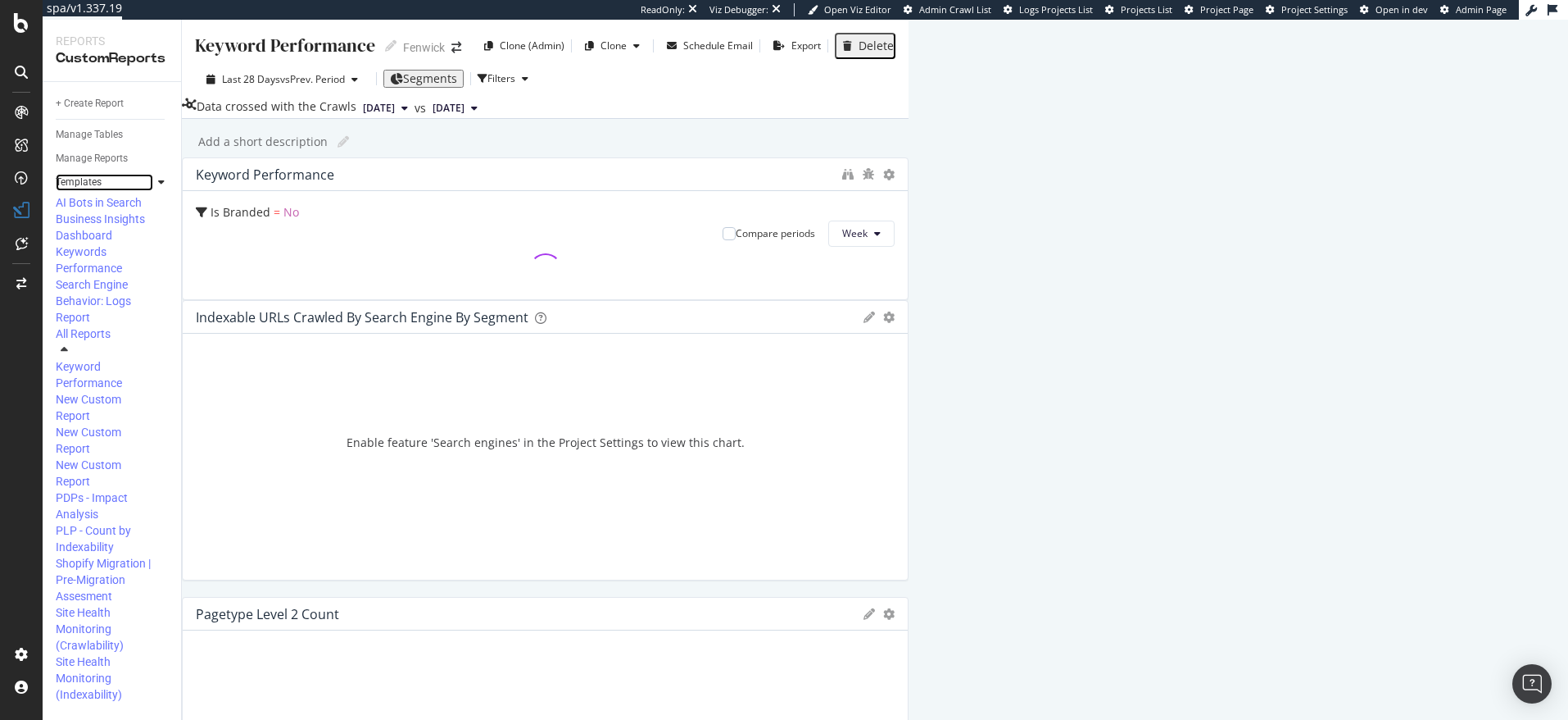
click at [143, 187] on div at bounding box center [144, 181] width 17 height 17
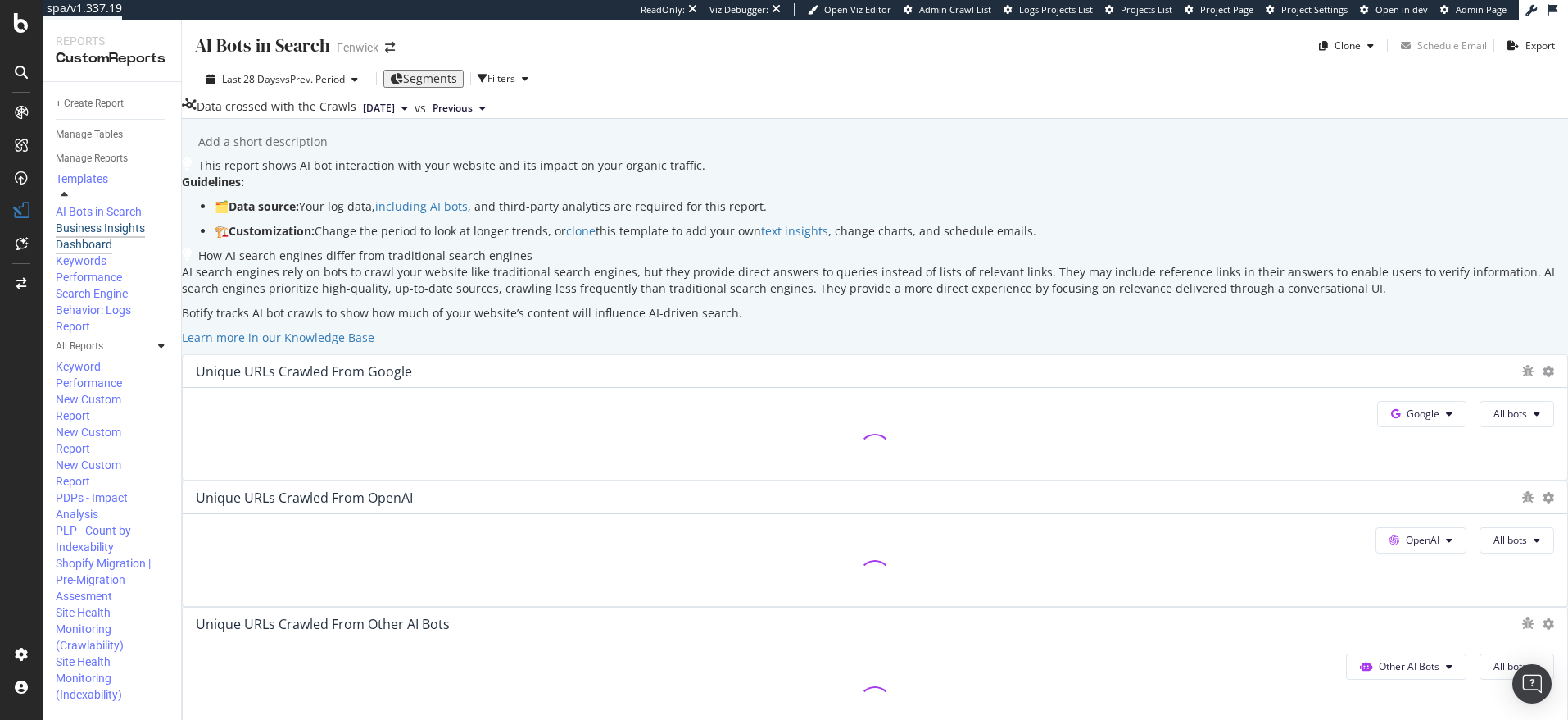
scroll to position [44, 0]
click at [108, 248] on div "Business Insights Dashboard" at bounding box center [107, 236] width 102 height 32
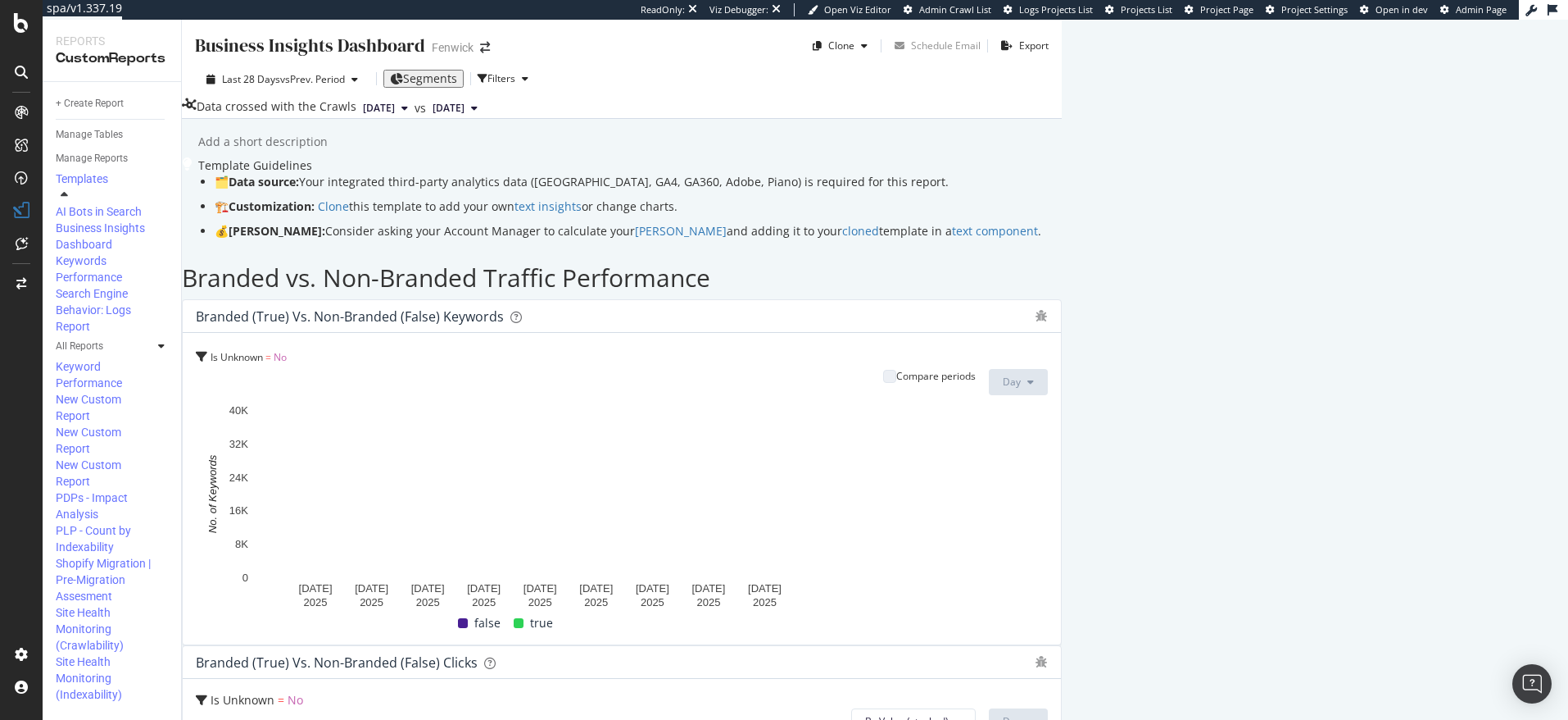
scroll to position [112, 0]
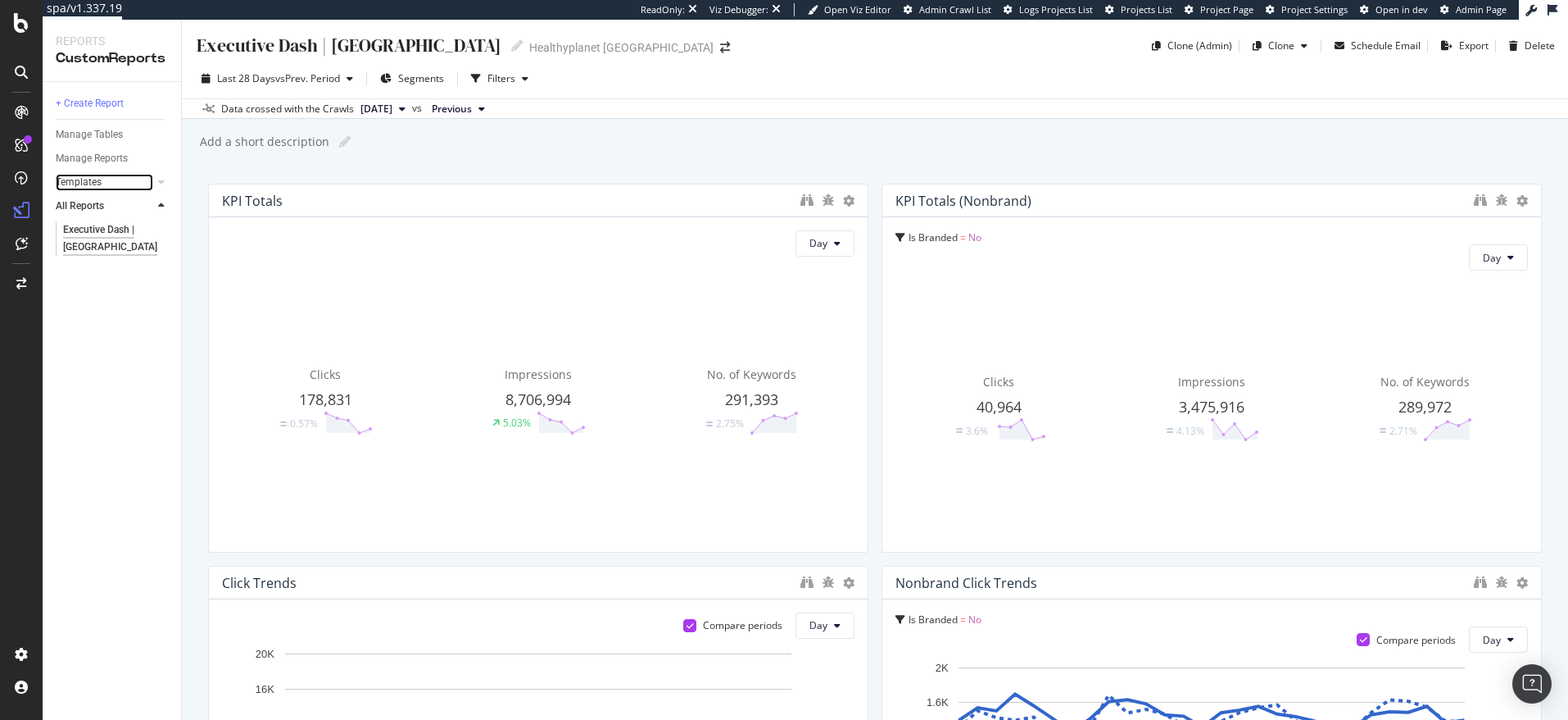
click at [115, 188] on link "Templates" at bounding box center [104, 182] width 97 height 18
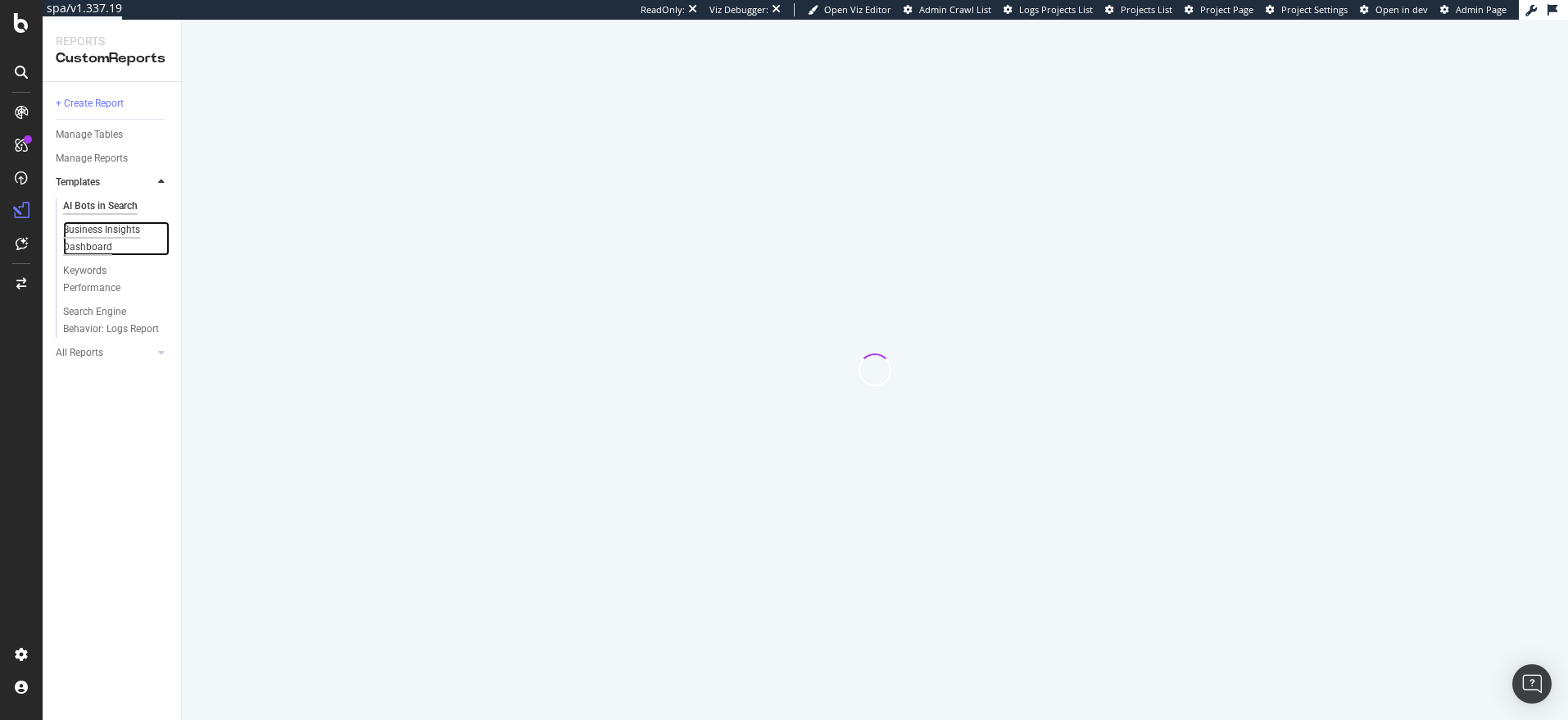
click at [103, 236] on div "Business Insights Dashboard" at bounding box center [110, 238] width 95 height 34
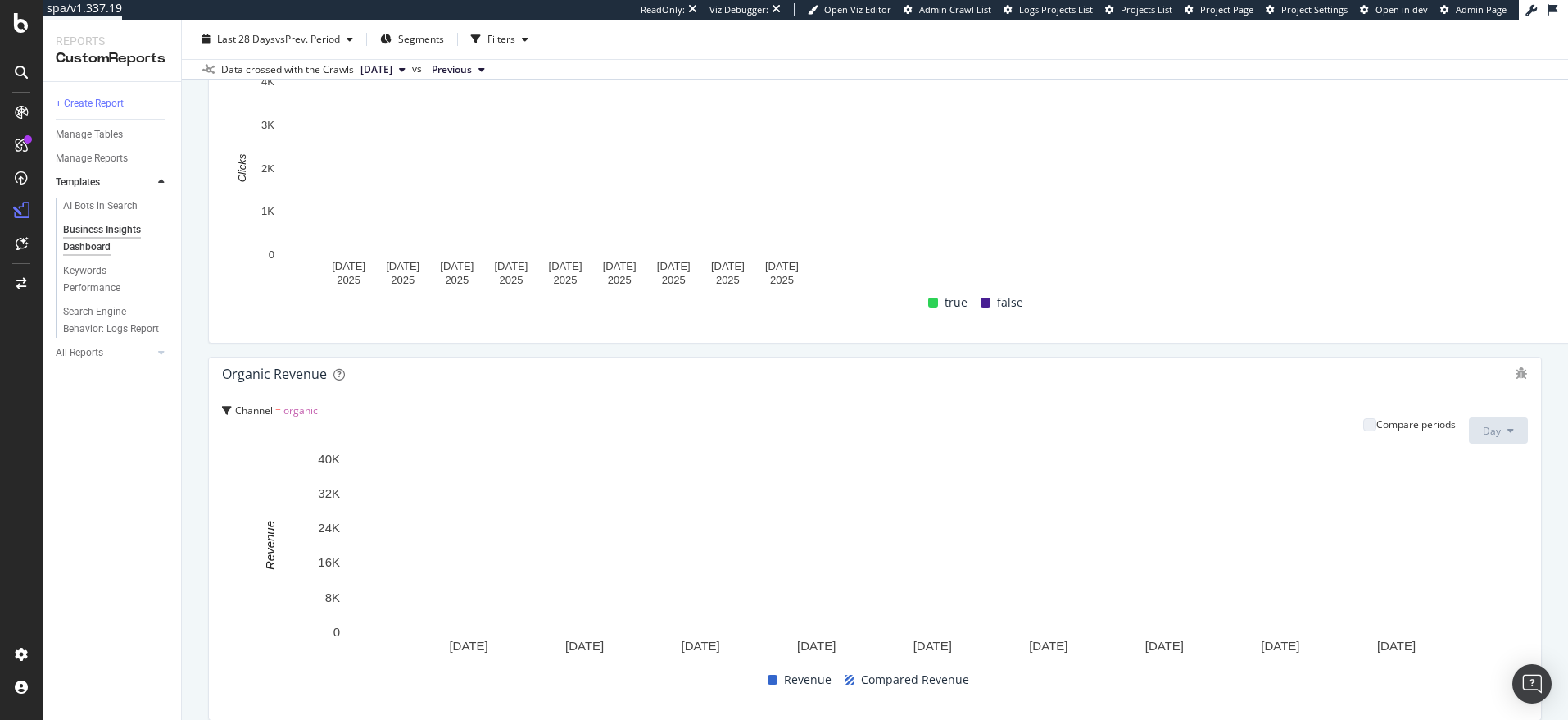
scroll to position [876, 0]
